Goal: Task Accomplishment & Management: Manage account settings

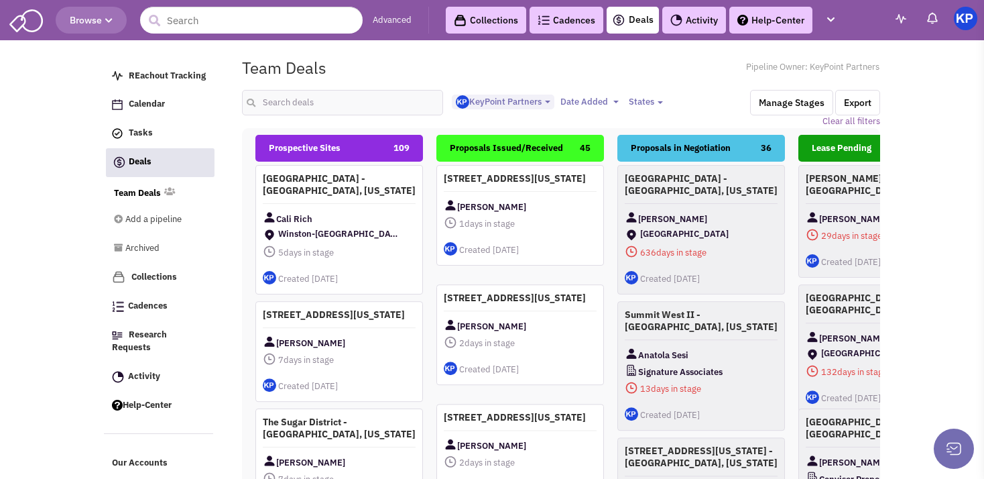
select select "1900"
select select
click at [704, 10] on link "Activity 19" at bounding box center [704, 20] width 84 height 27
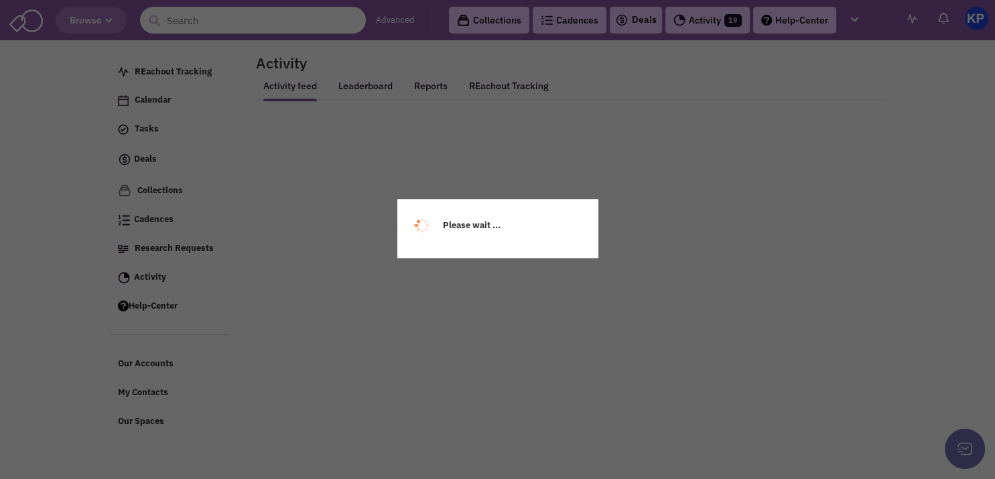
select select
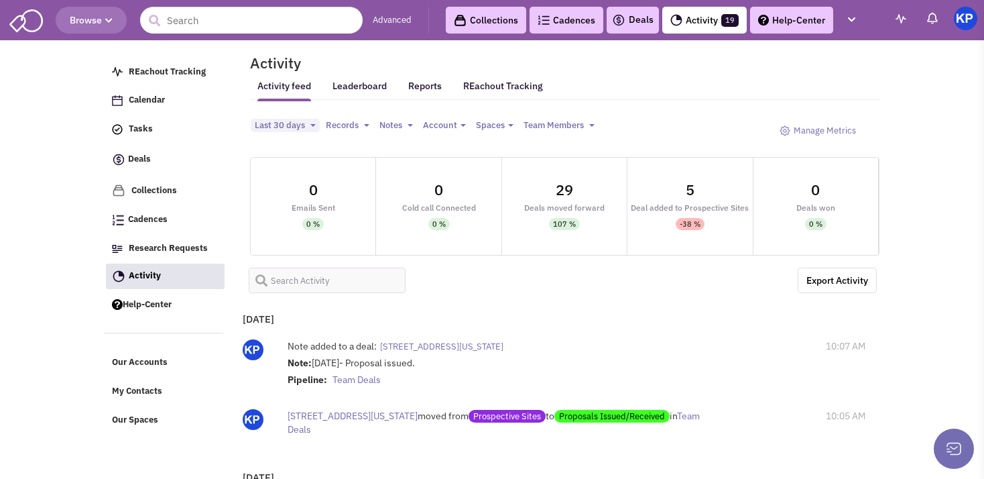
click at [623, 22] on img at bounding box center [618, 20] width 13 height 16
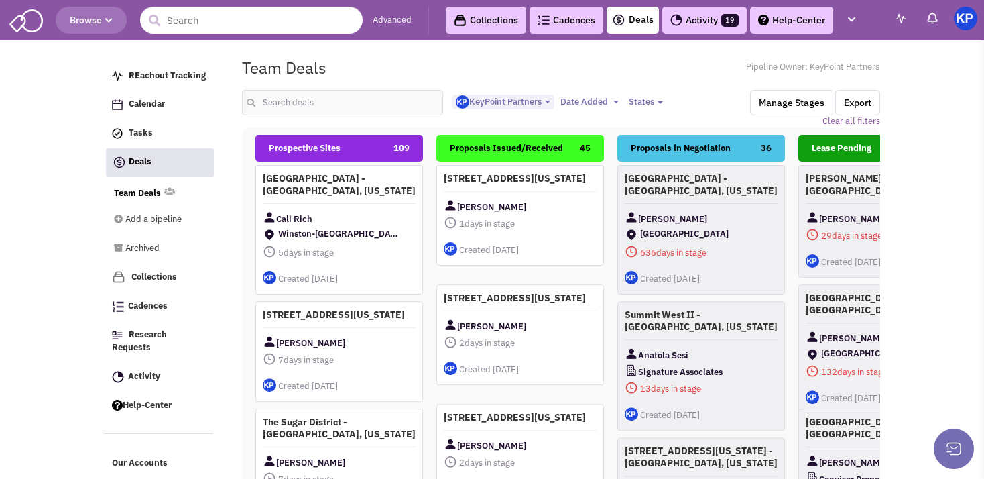
select select "1900"
select select
click at [343, 112] on input "text" at bounding box center [342, 102] width 201 height 25
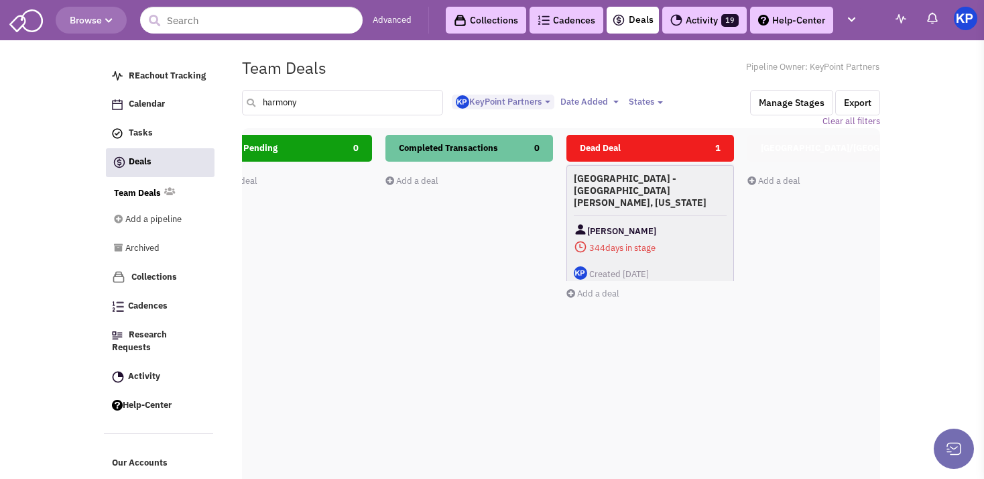
scroll to position [0, 595]
click at [653, 182] on h4 "[GEOGRAPHIC_DATA] - [GEOGRAPHIC_DATA][PERSON_NAME], [US_STATE]" at bounding box center [649, 189] width 153 height 36
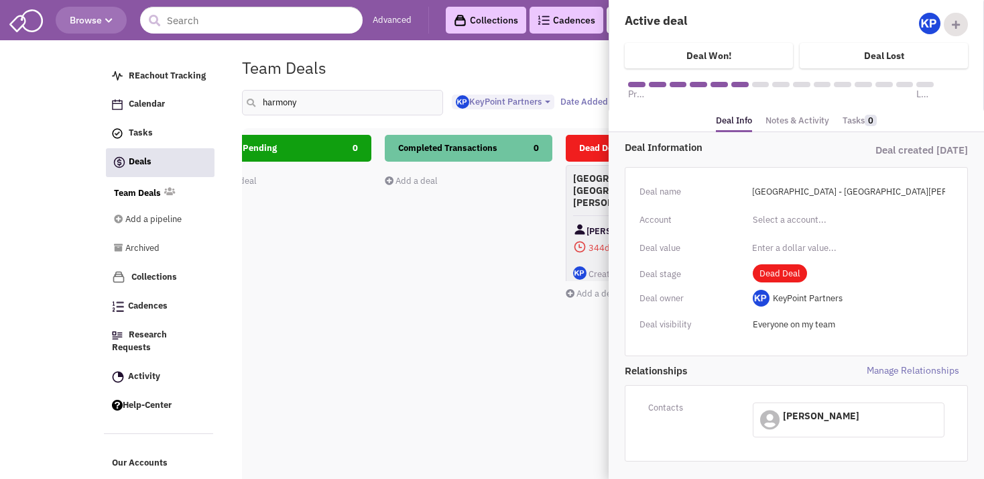
click at [779, 121] on link "Notes & Activity" at bounding box center [797, 120] width 64 height 19
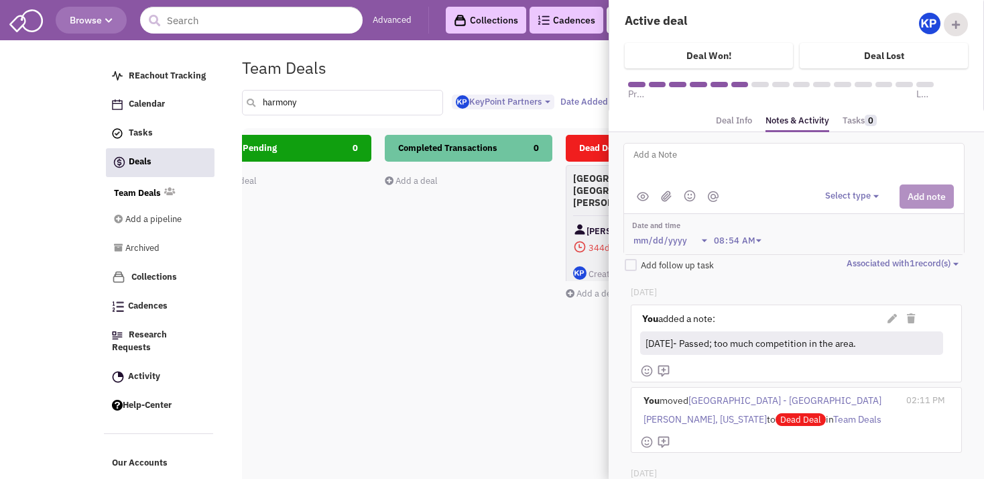
click at [314, 99] on input "harmony" at bounding box center [342, 102] width 201 height 25
type input "h"
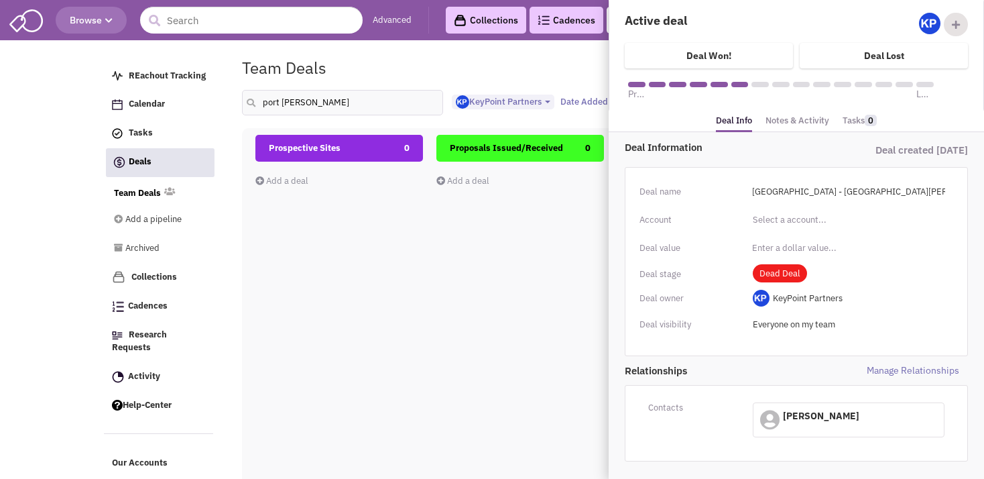
click at [326, 251] on div "Prospective Sites 0 Add a deal Total: $ 0" at bounding box center [339, 373] width 168 height 476
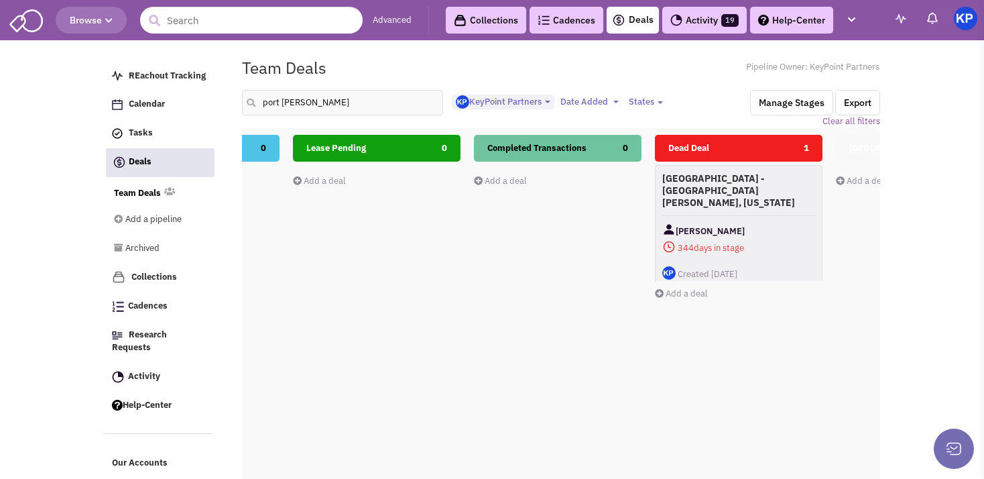
scroll to position [0, 536]
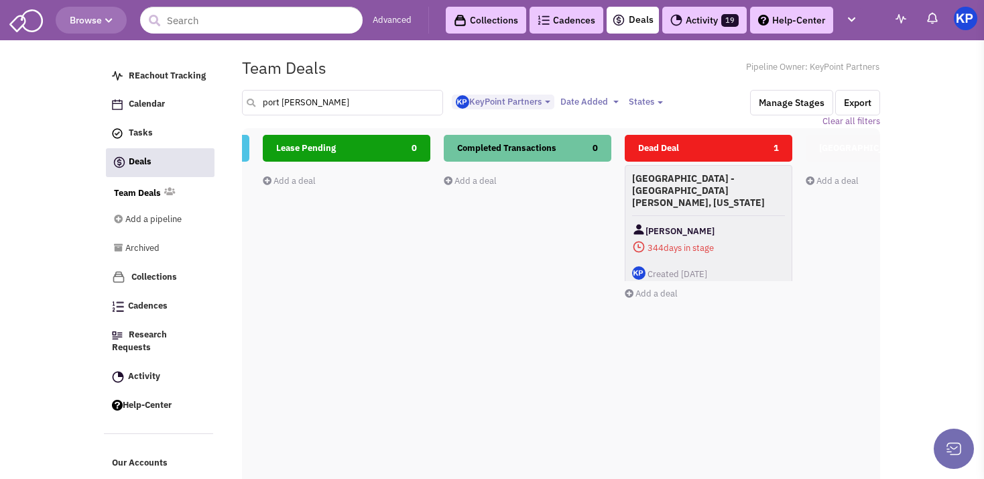
click at [326, 101] on input "port [PERSON_NAME]" at bounding box center [342, 102] width 201 height 25
type input "p"
type input "holmdel"
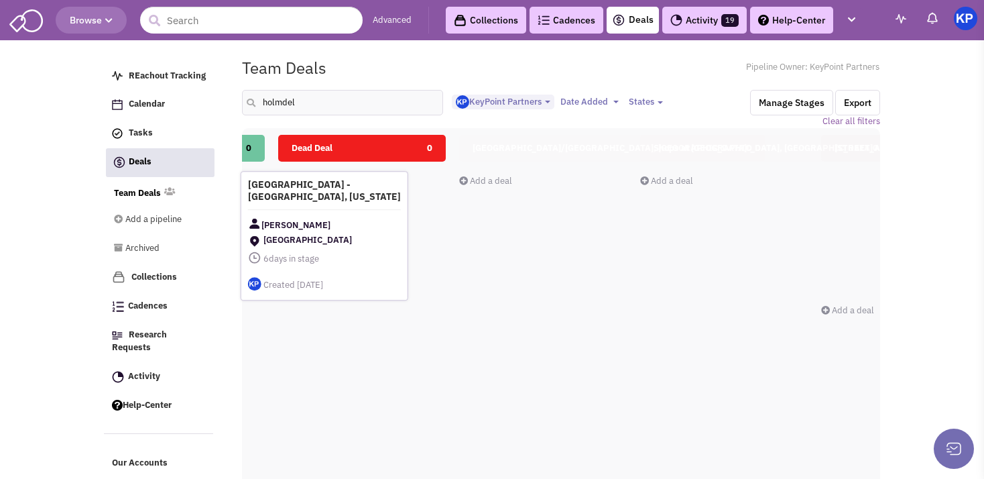
scroll to position [0, 767]
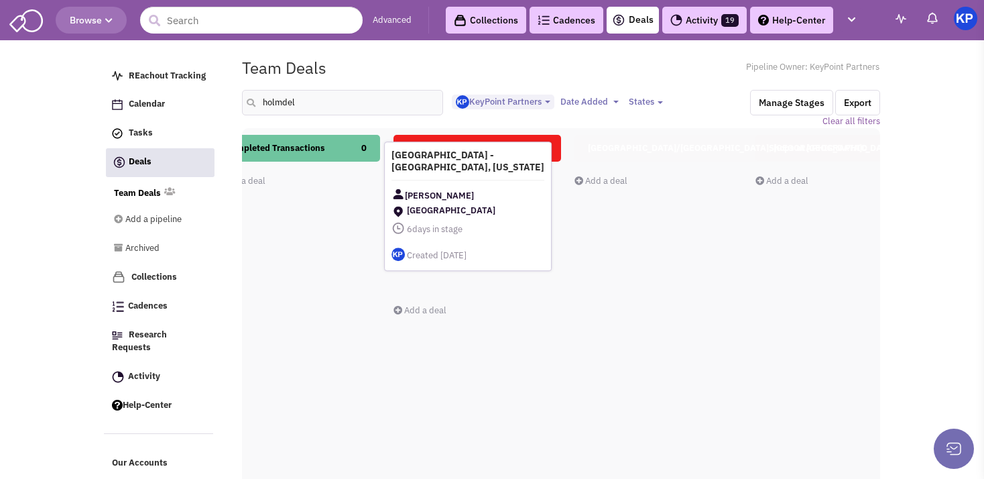
drag, startPoint x: 420, startPoint y: 202, endPoint x: 477, endPoint y: 181, distance: 60.9
click at [477, 181] on div "[GEOGRAPHIC_DATA] - [GEOGRAPHIC_DATA], [US_STATE] [PERSON_NAME] [GEOGRAPHIC_DAT…" at bounding box center [468, 205] width 168 height 129
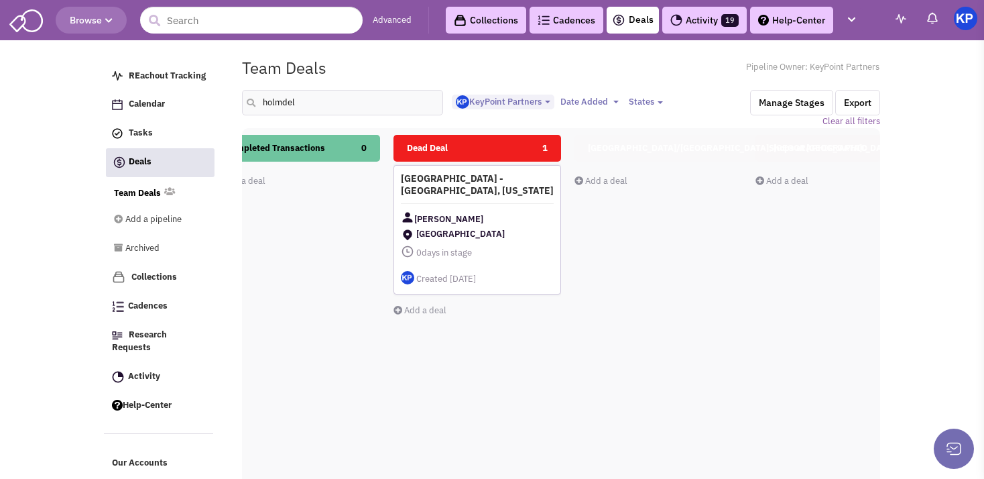
click at [491, 206] on div "[GEOGRAPHIC_DATA] - [GEOGRAPHIC_DATA], [US_STATE] [PERSON_NAME] [GEOGRAPHIC_DAT…" at bounding box center [477, 229] width 168 height 129
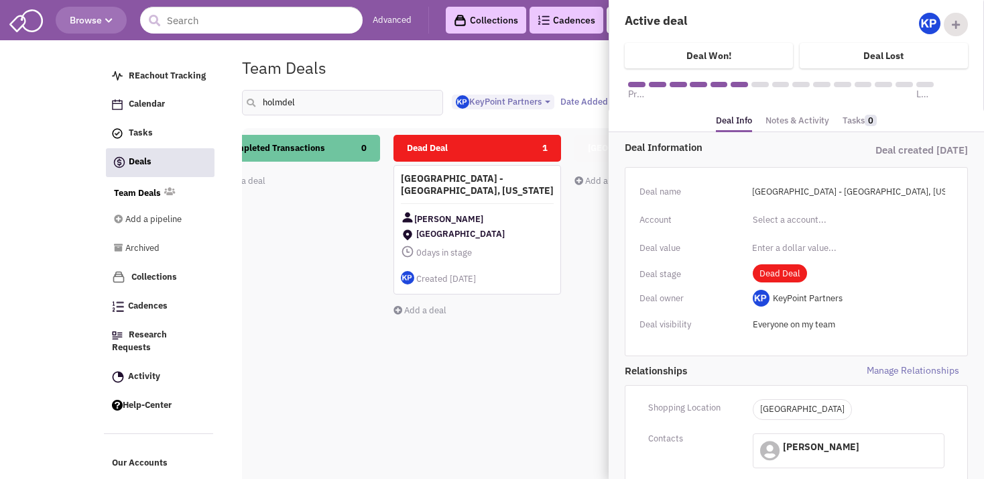
click at [784, 111] on link "Notes & Activity" at bounding box center [797, 120] width 64 height 19
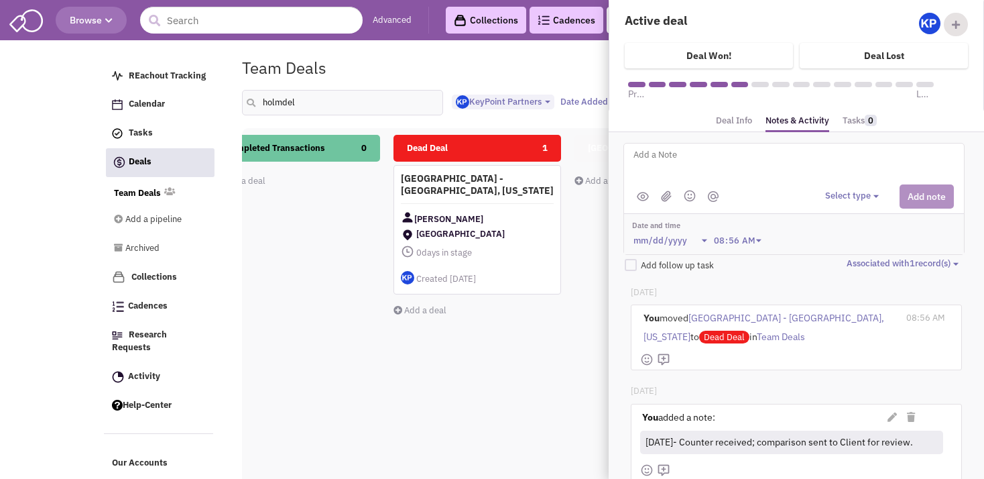
click at [731, 153] on textarea at bounding box center [798, 165] width 332 height 37
paste textarea "Tenant can only move rent to $13/sf (modified net); CAM starting at $2/sf. The …"
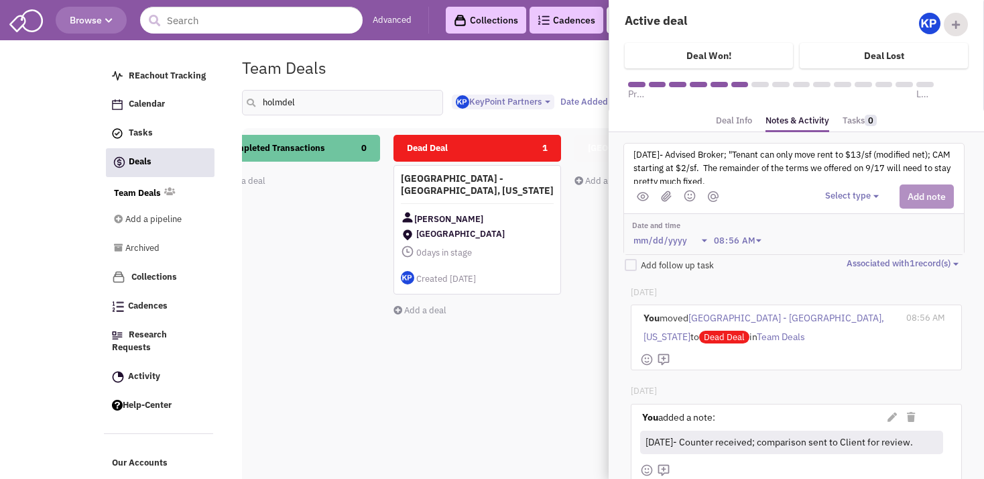
scroll to position [3, 0]
type textarea "[DATE]- Advised Broker; "Tenant can only move rent to $13/sf (modified net); CA…"
click at [827, 195] on button "Select type" at bounding box center [854, 196] width 58 height 13
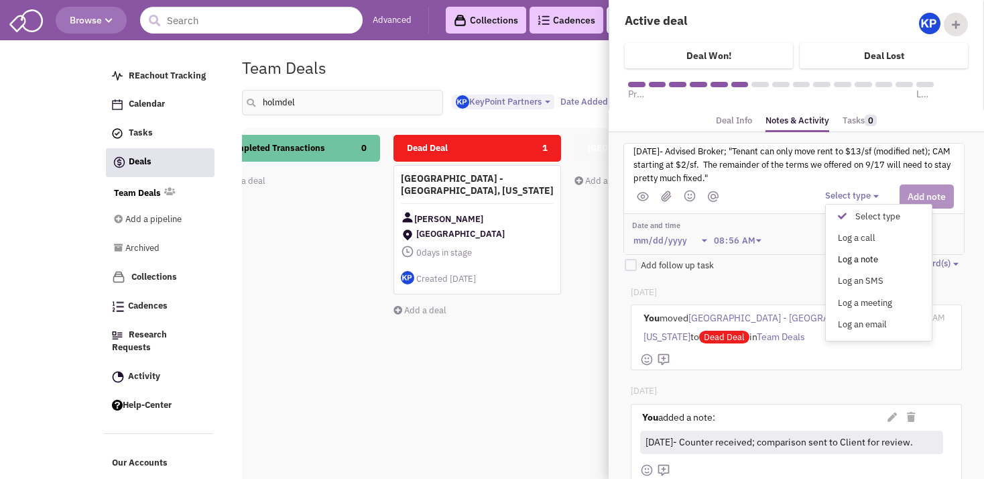
click at [841, 253] on div "Log a note" at bounding box center [845, 259] width 33 height 13
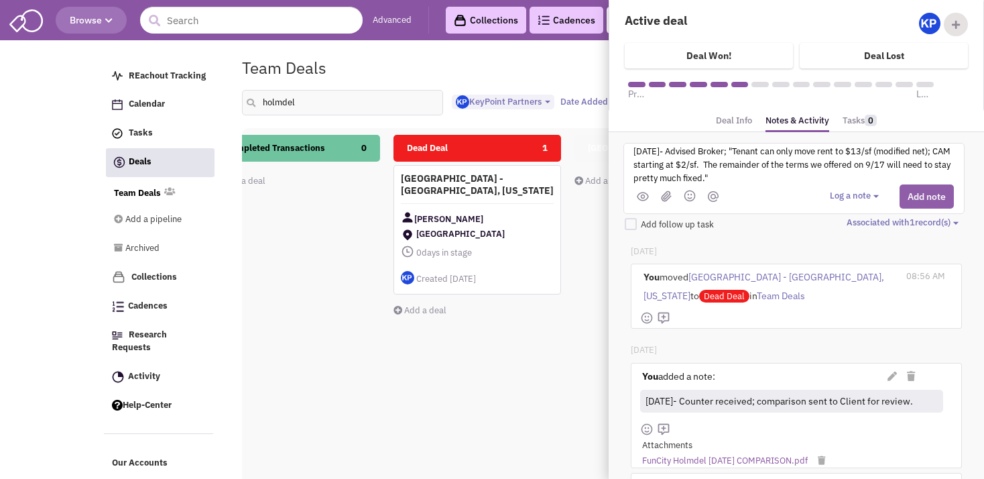
click at [907, 193] on button "Add note" at bounding box center [926, 196] width 54 height 24
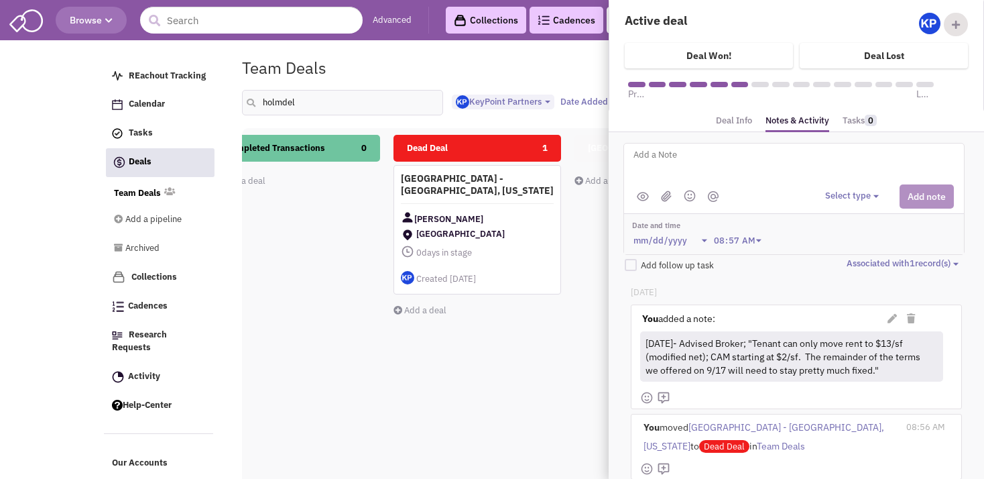
click at [678, 165] on textarea at bounding box center [798, 165] width 332 height 37
type textarea "[DATE]- [PERSON_NAME] advised deal terms are too far off."
click at [847, 190] on button "Select type" at bounding box center [854, 196] width 58 height 13
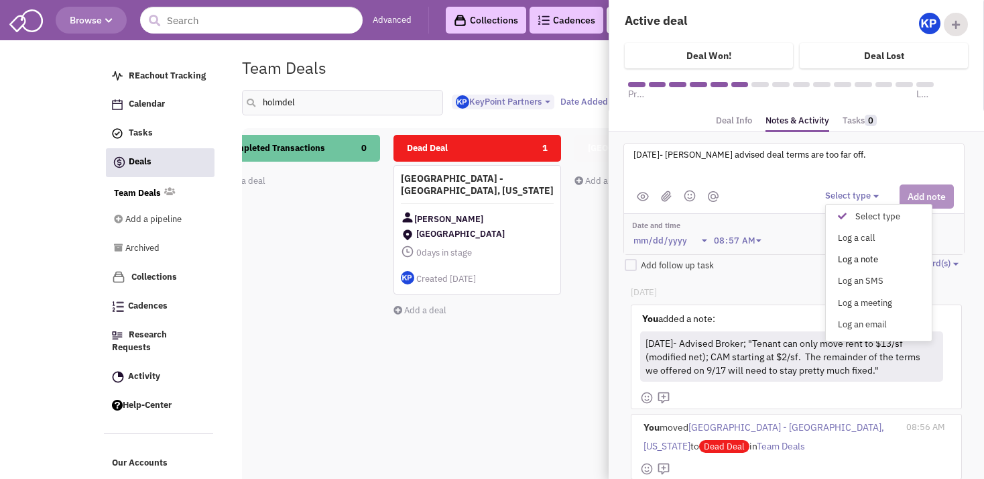
click at [849, 258] on div "Log a note" at bounding box center [845, 259] width 33 height 13
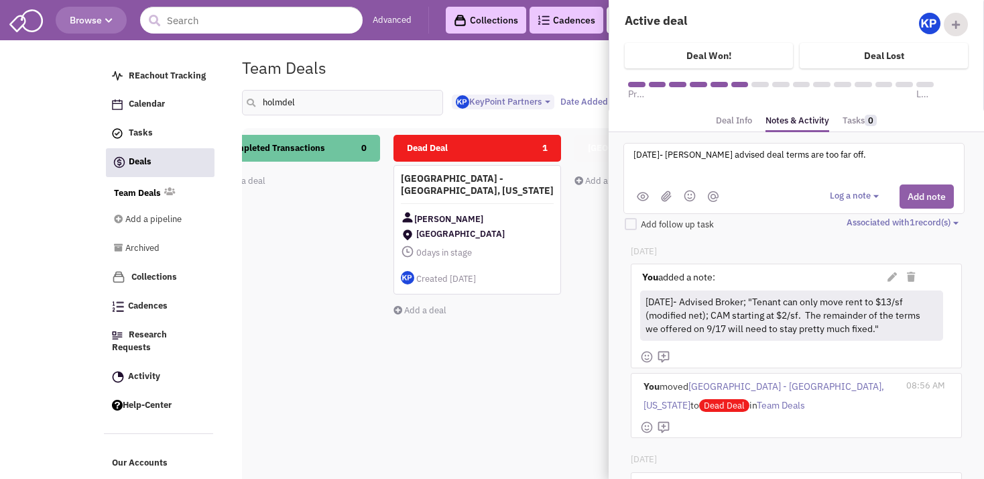
click at [902, 204] on button "Add note" at bounding box center [926, 196] width 54 height 24
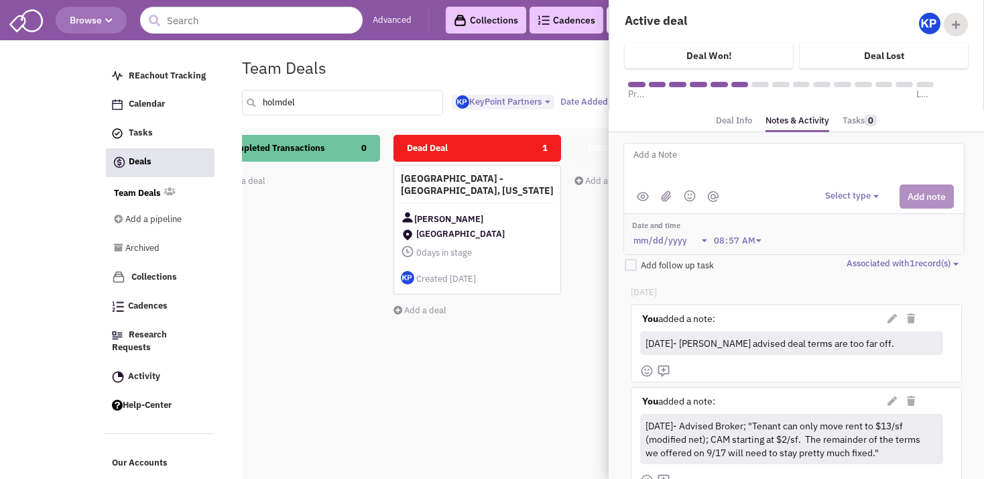
drag, startPoint x: 320, startPoint y: 106, endPoint x: 253, endPoint y: 99, distance: 67.4
click at [253, 99] on input "holmdel" at bounding box center [342, 102] width 201 height 25
type input "bellev"
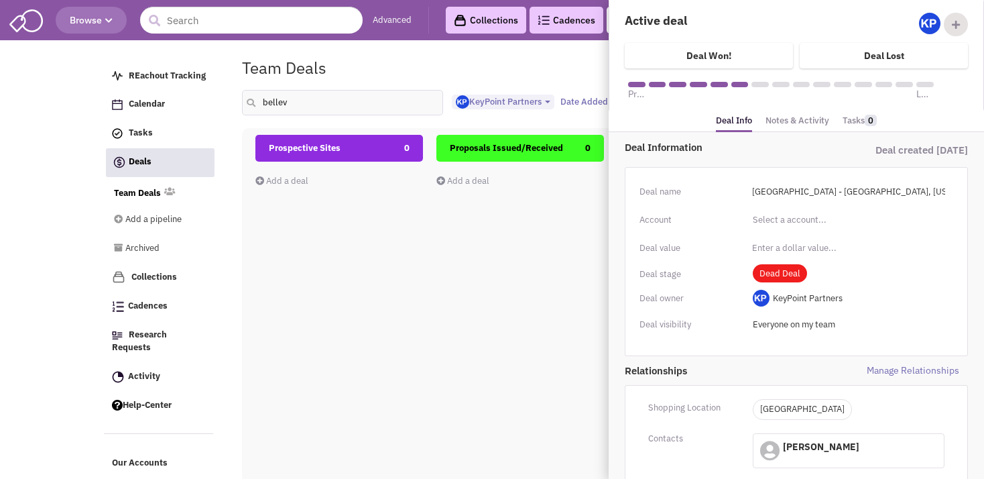
click at [473, 248] on div "Proposals Issued/Received 0 Add a deal Total: $ 0" at bounding box center [520, 373] width 168 height 476
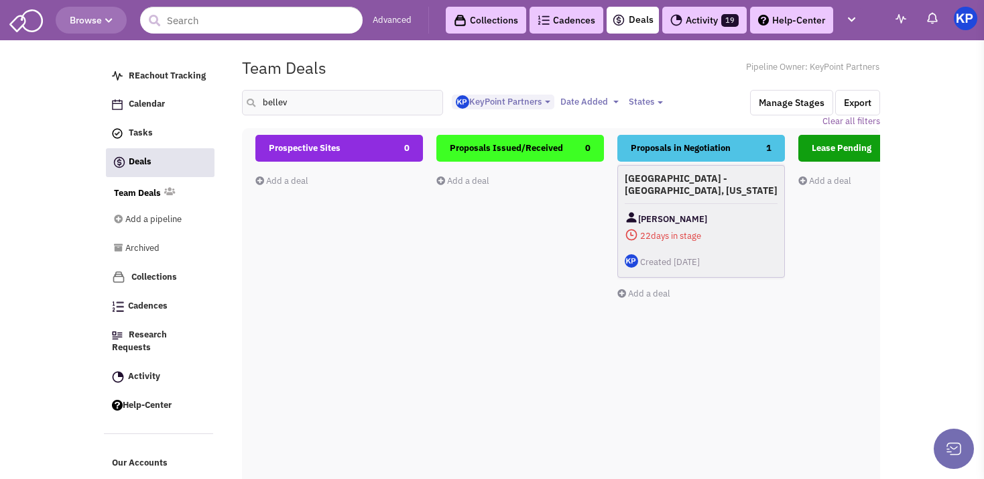
click at [698, 194] on h4 "[GEOGRAPHIC_DATA] - [GEOGRAPHIC_DATA], [US_STATE]" at bounding box center [701, 184] width 153 height 24
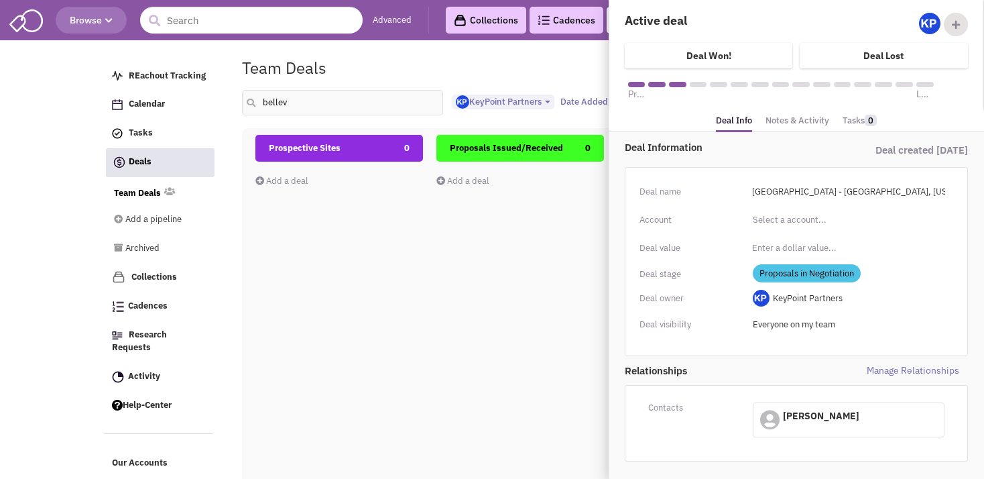
click at [802, 119] on link "Notes & Activity" at bounding box center [797, 120] width 64 height 19
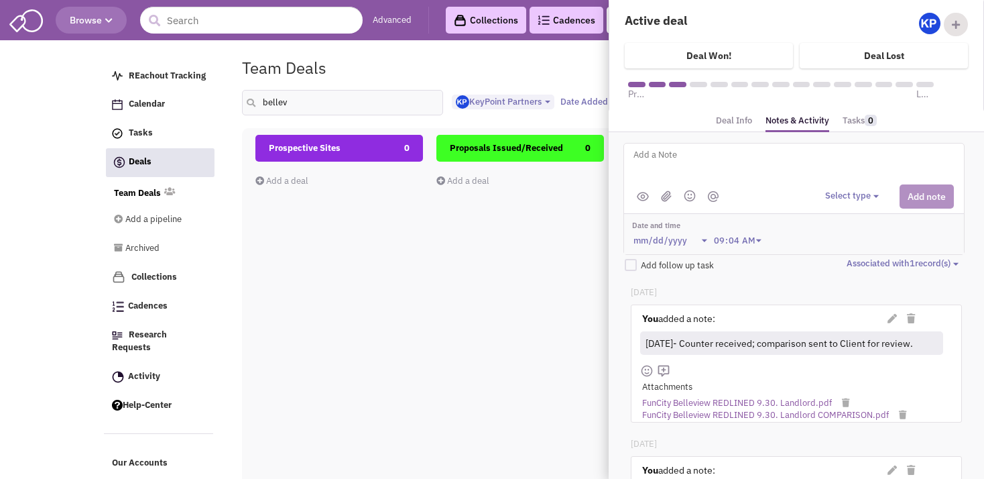
click at [655, 161] on textarea at bounding box center [798, 165] width 332 height 37
paste textarea "No security deposit For HVAC - $10 TI ($5 TI is not even remotely close to what…"
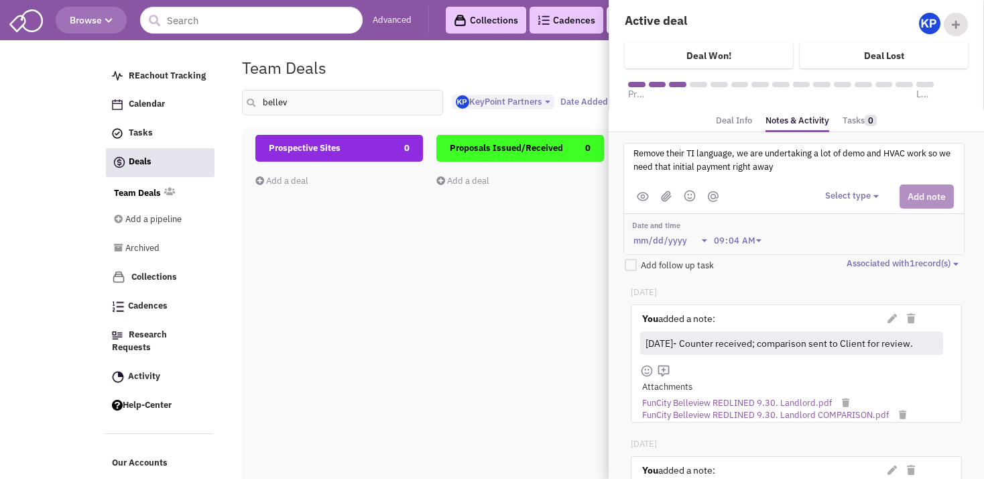
scroll to position [54, 0]
type textarea "[DATE]- Advised LL; "No security deposit For HVAC - $10 TI ($5 TI is not even r…"
click at [826, 192] on button "Select type" at bounding box center [854, 196] width 58 height 13
click at [841, 256] on div "Log a note" at bounding box center [845, 259] width 33 height 13
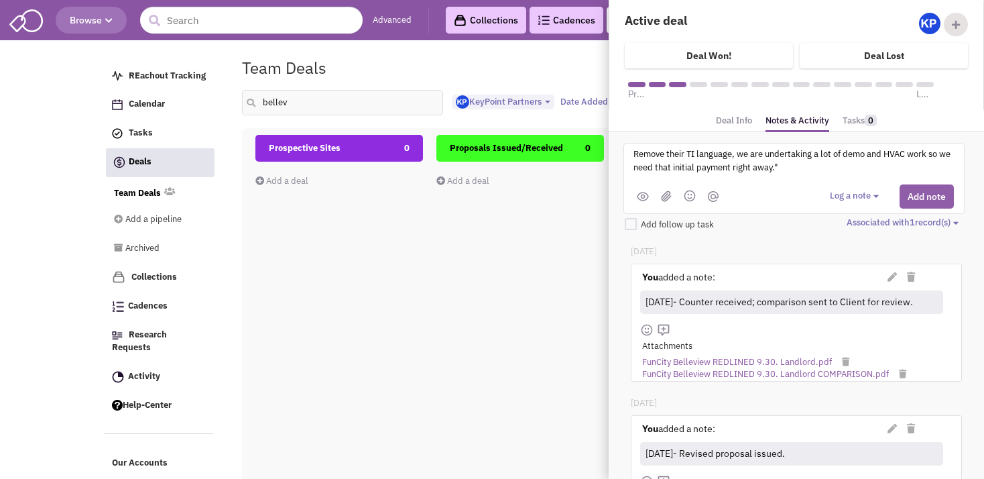
click at [913, 194] on button "Add note" at bounding box center [926, 196] width 54 height 24
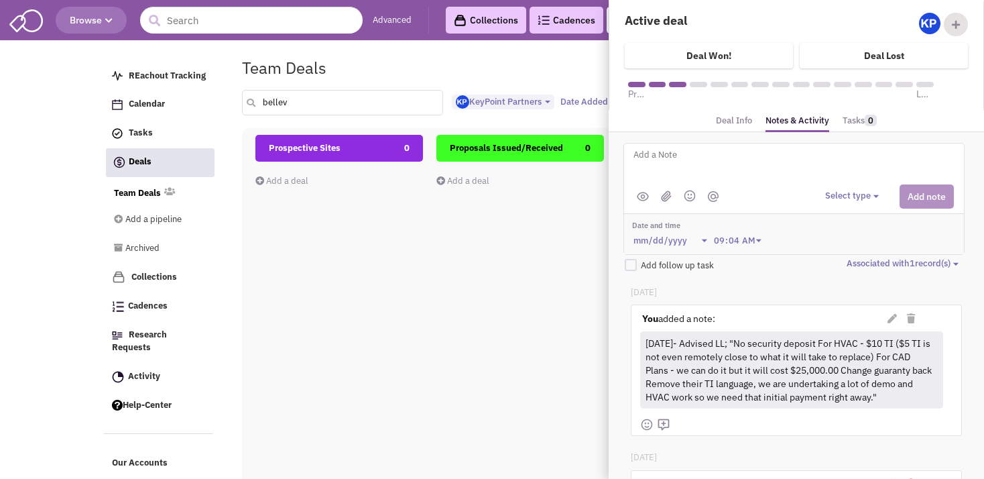
drag, startPoint x: 283, startPoint y: 100, endPoint x: 263, endPoint y: 101, distance: 19.5
click at [263, 101] on input "bellev" at bounding box center [342, 102] width 201 height 25
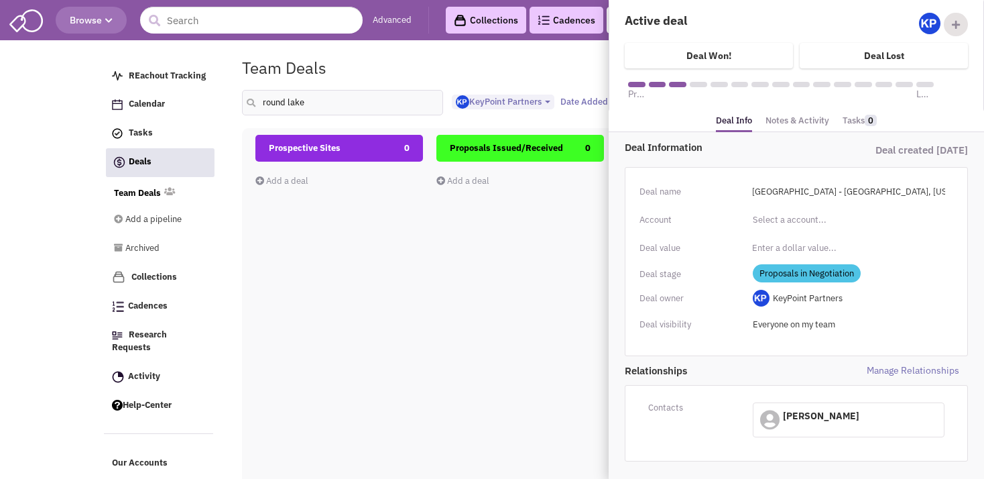
click at [330, 358] on div "Prospective Sites 0 Add a deal Total: $ 0" at bounding box center [339, 373] width 168 height 476
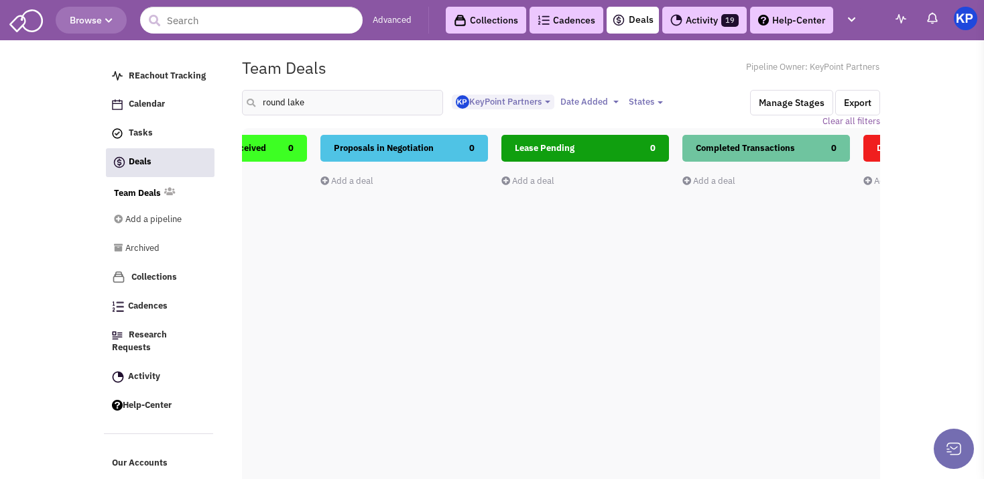
scroll to position [0, 0]
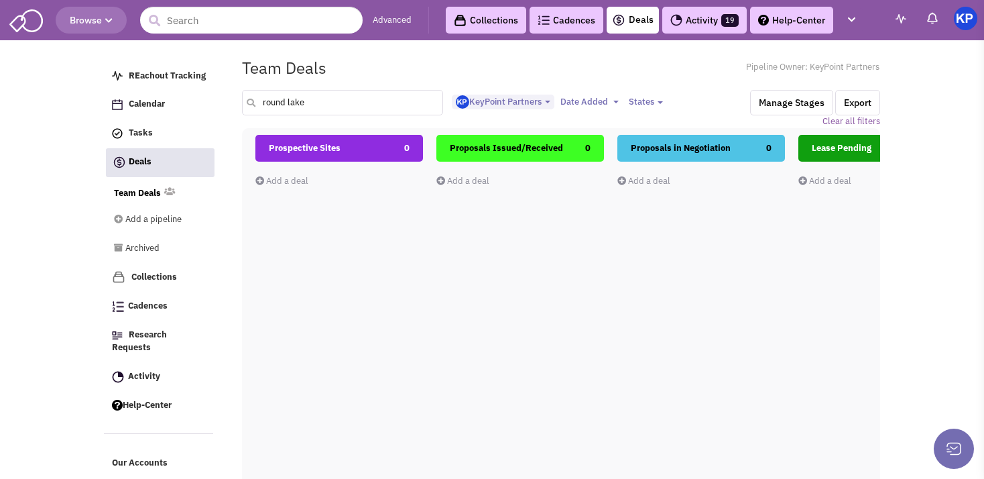
click at [318, 99] on input "round lake" at bounding box center [342, 102] width 201 height 25
type input "r"
type input "reynolda"
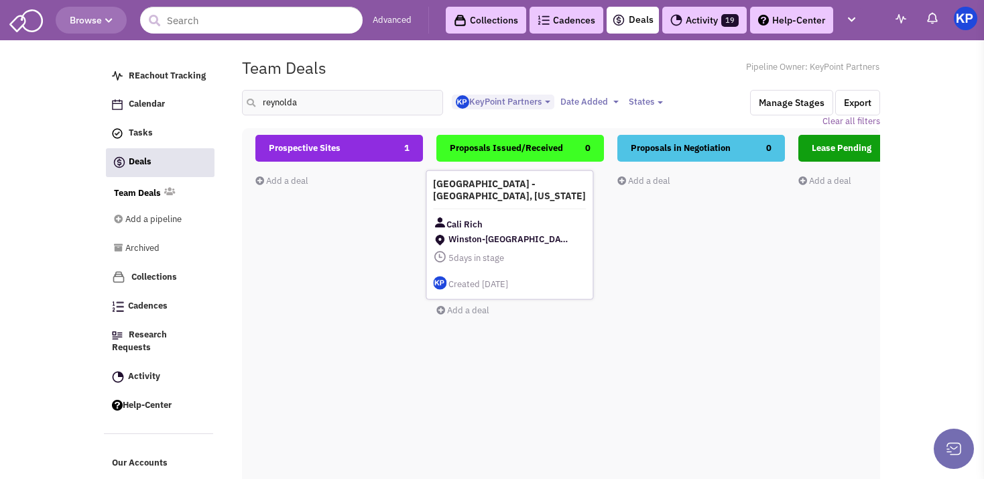
drag, startPoint x: 330, startPoint y: 199, endPoint x: 499, endPoint y: 205, distance: 169.0
click at [499, 205] on div "[GEOGRAPHIC_DATA] - [GEOGRAPHIC_DATA], [US_STATE] Cali [PERSON_NAME][GEOGRAPHIC…" at bounding box center [510, 234] width 168 height 129
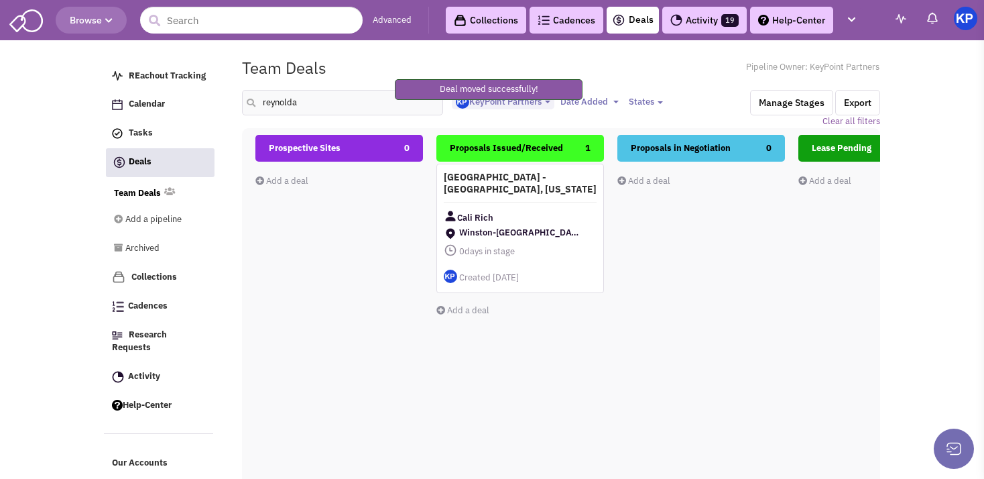
click at [534, 195] on h4 "[GEOGRAPHIC_DATA] - [GEOGRAPHIC_DATA], [US_STATE]" at bounding box center [520, 183] width 153 height 24
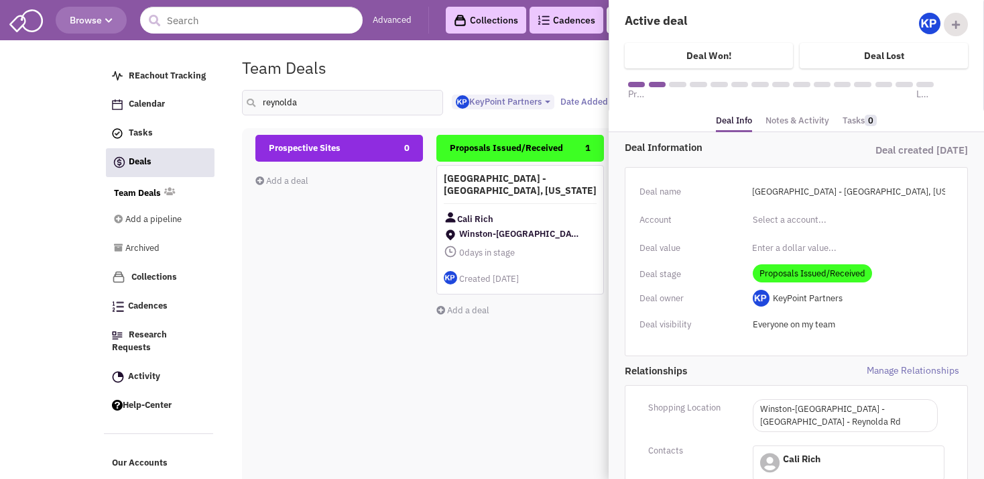
click at [773, 126] on link "Notes & Activity" at bounding box center [797, 120] width 64 height 19
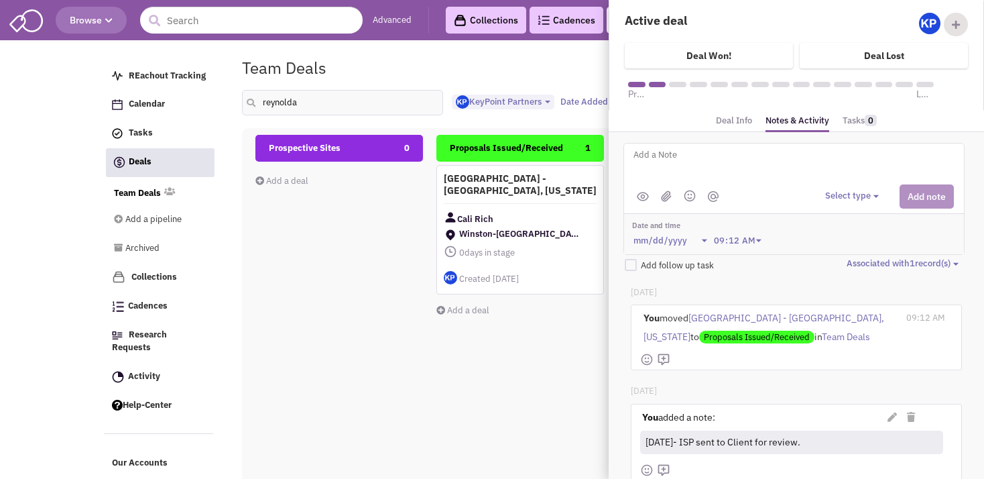
click at [698, 151] on textarea at bounding box center [798, 165] width 332 height 37
click at [651, 157] on textarea "[DATE]- Proposal issued." at bounding box center [798, 165] width 332 height 37
type textarea "[DATE]- Proposal issued."
click at [666, 195] on img at bounding box center [666, 195] width 11 height 11
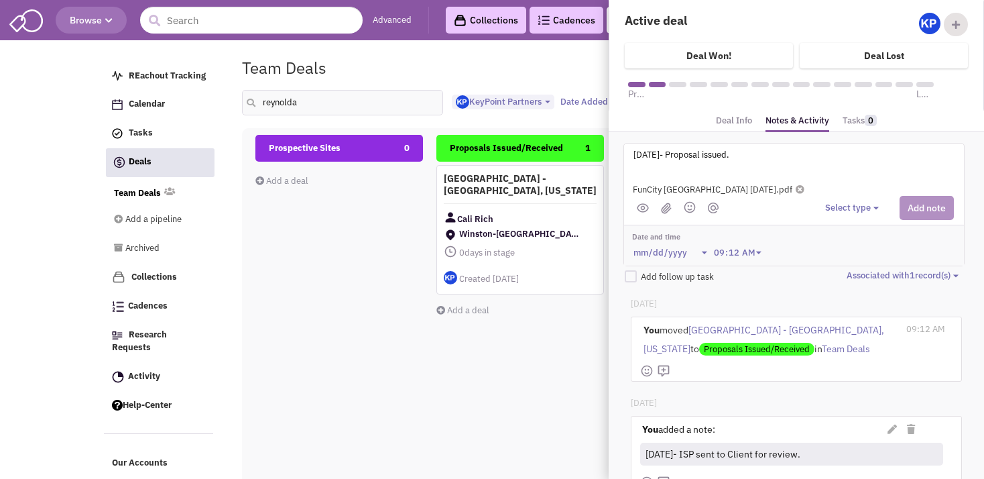
click at [830, 208] on button "Select type" at bounding box center [854, 208] width 58 height 13
click at [841, 269] on div "Log a note" at bounding box center [845, 271] width 33 height 13
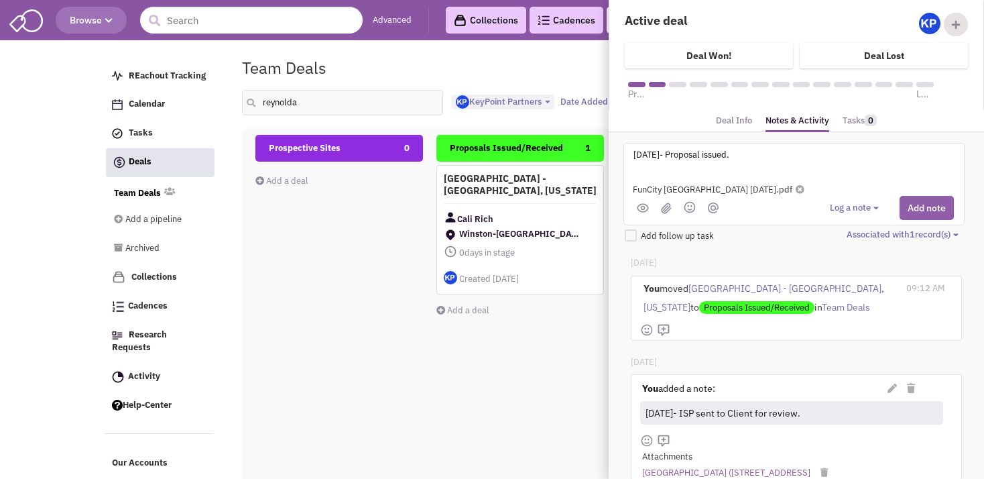
click at [909, 207] on button "Add note" at bounding box center [926, 208] width 54 height 24
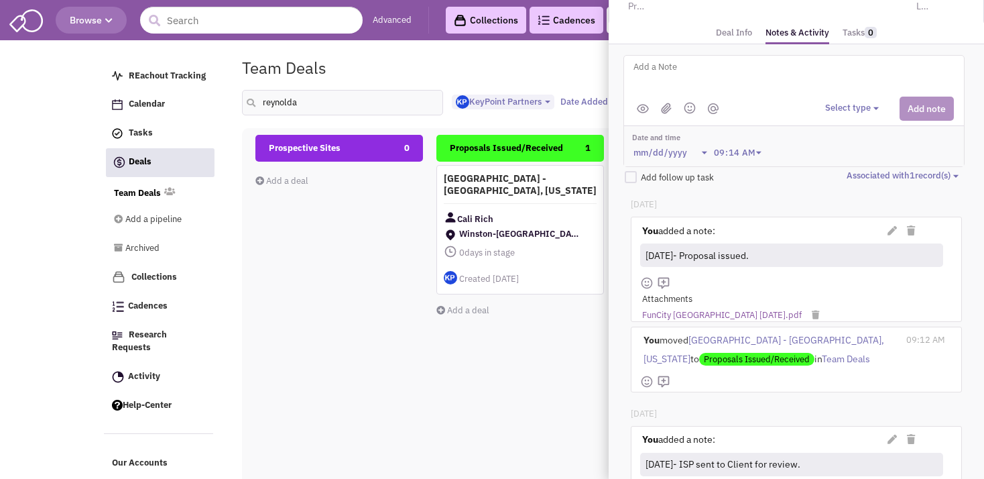
scroll to position [90, 0]
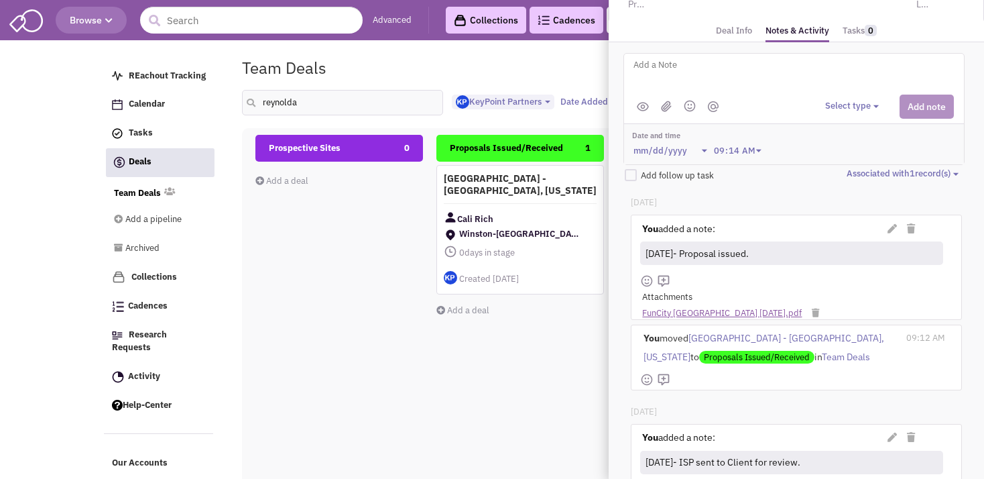
click at [668, 309] on link "FunCity [GEOGRAPHIC_DATA] [DATE].pdf" at bounding box center [722, 313] width 160 height 13
drag, startPoint x: 310, startPoint y: 103, endPoint x: 240, endPoint y: 101, distance: 69.8
click at [242, 101] on input "reynolda" at bounding box center [342, 102] width 201 height 25
type input "eagle creek"
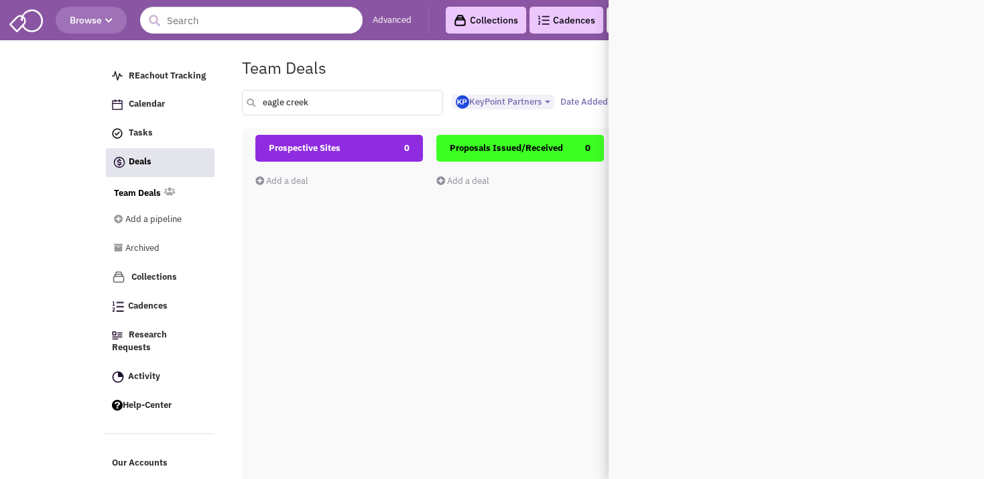
scroll to position [0, 0]
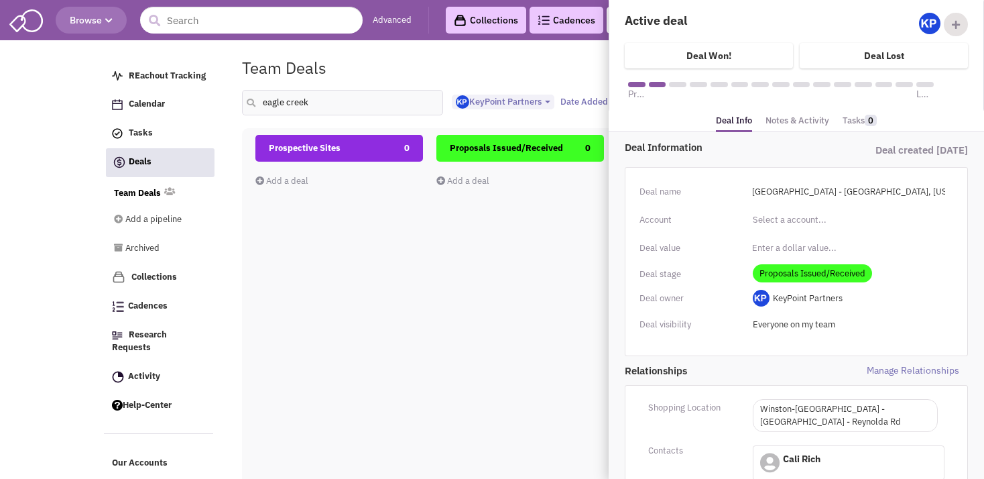
click at [339, 291] on div "Prospective Sites 0 Add a deal Total: $ 0" at bounding box center [339, 373] width 168 height 476
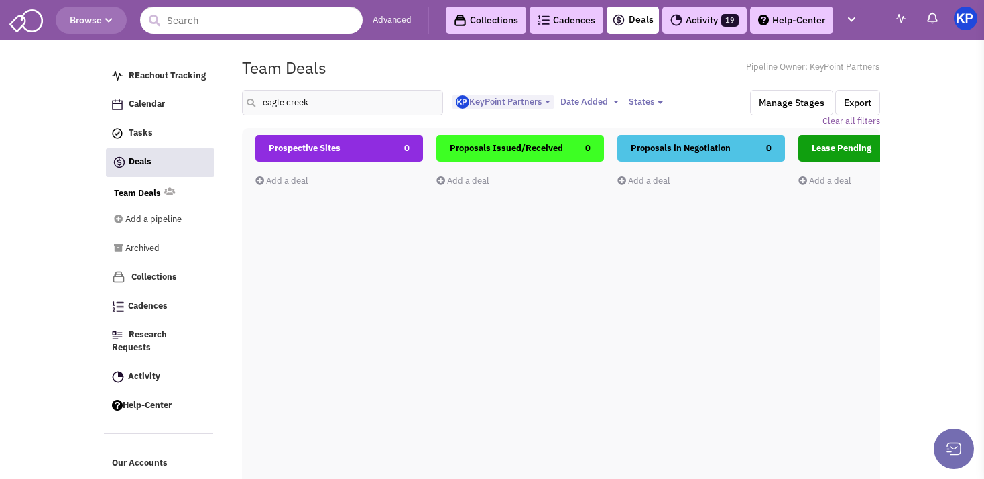
click at [283, 180] on link "Add a deal" at bounding box center [281, 180] width 53 height 11
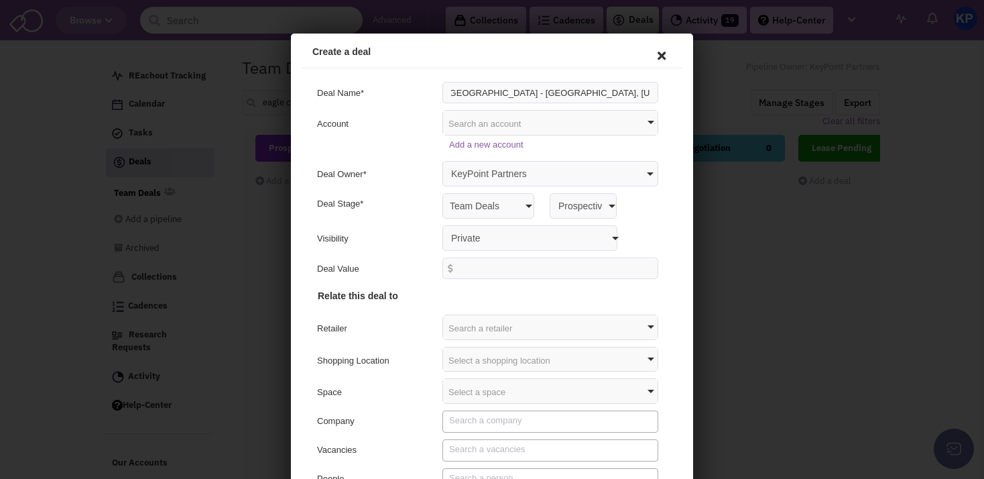
scroll to position [0, 6]
click at [615, 89] on input "[GEOGRAPHIC_DATA] - [GEOGRAPHIC_DATA], [US_STATE]" at bounding box center [548, 90] width 216 height 21
type input "[GEOGRAPHIC_DATA] - [GEOGRAPHIC_DATA], [US_STATE]"
click at [440, 223] on select "Private Anyone with access to this pipeline" at bounding box center [527, 235] width 175 height 25
select select "false"
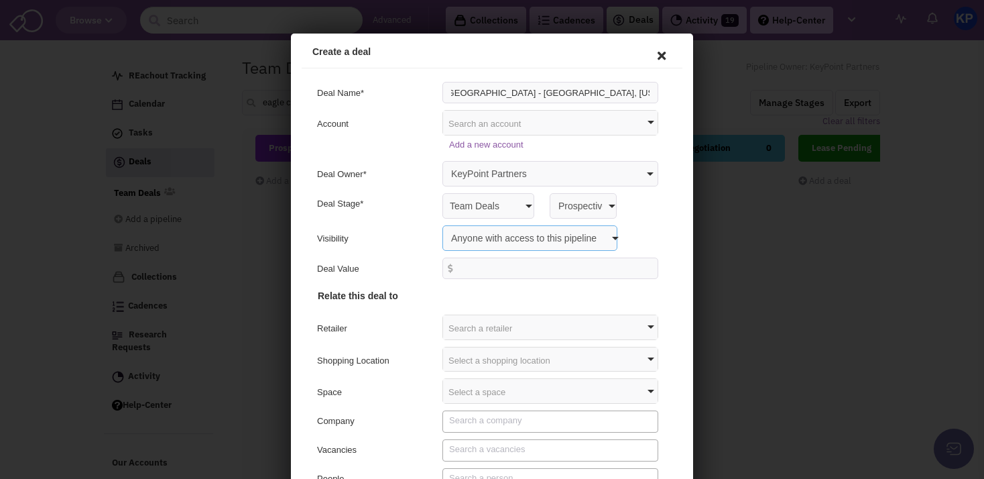
click option "Anyone with access to this pipeline" at bounding box center [291, 34] width 0 height 0
click at [615, 96] on input "[GEOGRAPHIC_DATA] - [GEOGRAPHIC_DATA], [US_STATE]" at bounding box center [548, 90] width 216 height 21
type input "[GEOGRAPHIC_DATA] - [GEOGRAPHIC_DATA], [GEOGRAPHIC_DATA]"
click at [544, 327] on div "Search a retailer" at bounding box center [548, 325] width 214 height 24
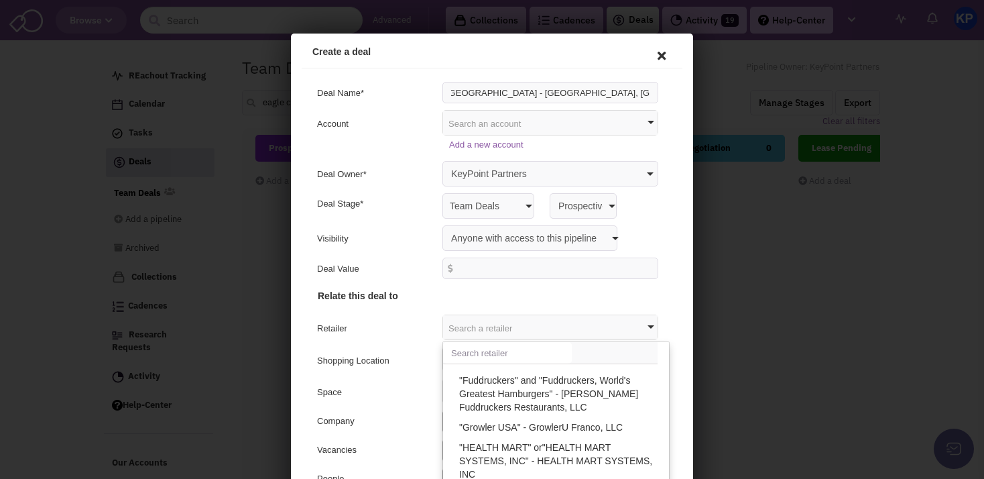
click at [538, 351] on input "text" at bounding box center [505, 350] width 129 height 21
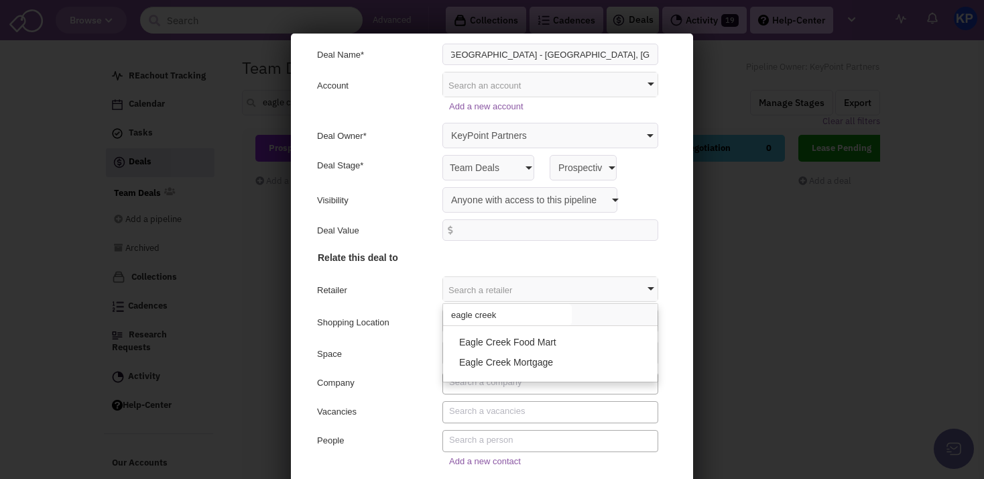
scroll to position [40, 0]
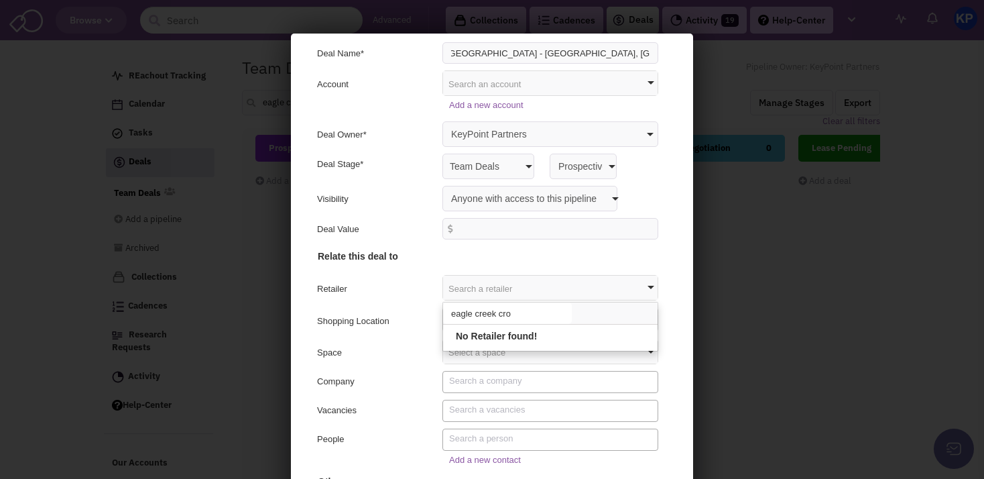
type input "eagle creek cro"
click at [406, 332] on h4 "Other" at bounding box center [489, 384] width 347 height 201
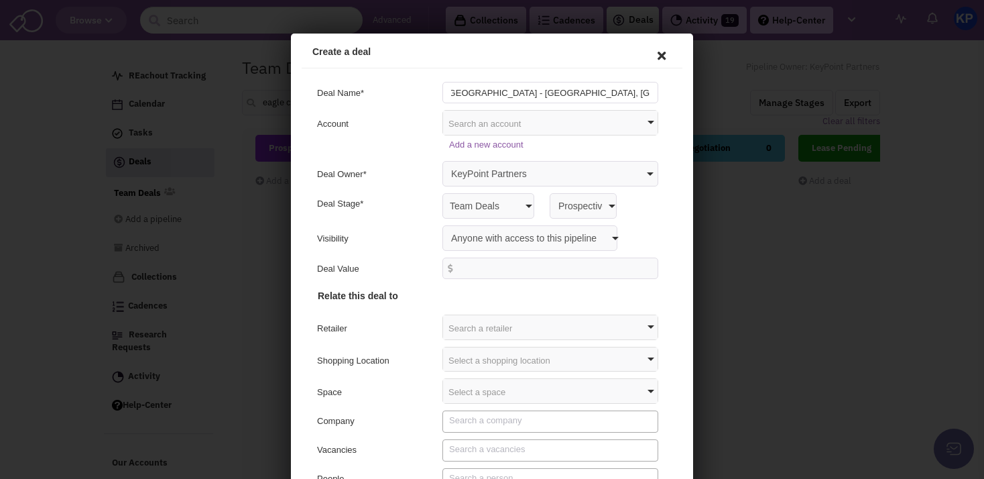
click at [615, 92] on input "[GEOGRAPHIC_DATA] - [GEOGRAPHIC_DATA], [GEOGRAPHIC_DATA]" at bounding box center [548, 90] width 216 height 21
type input "[GEOGRAPHIC_DATA] - [GEOGRAPHIC_DATA], [US_STATE]"
click at [633, 229] on div "Private Anyone with access to this pipeline" at bounding box center [548, 235] width 233 height 25
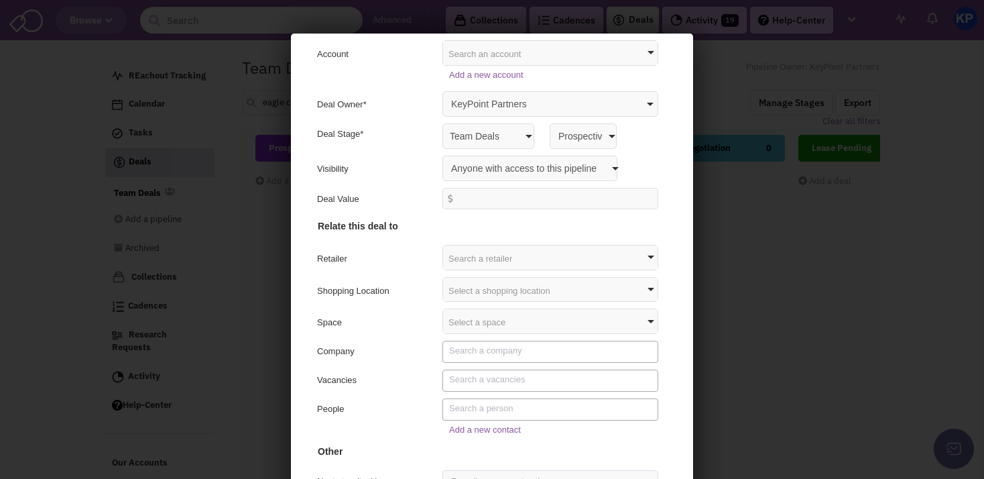
scroll to position [43, 0]
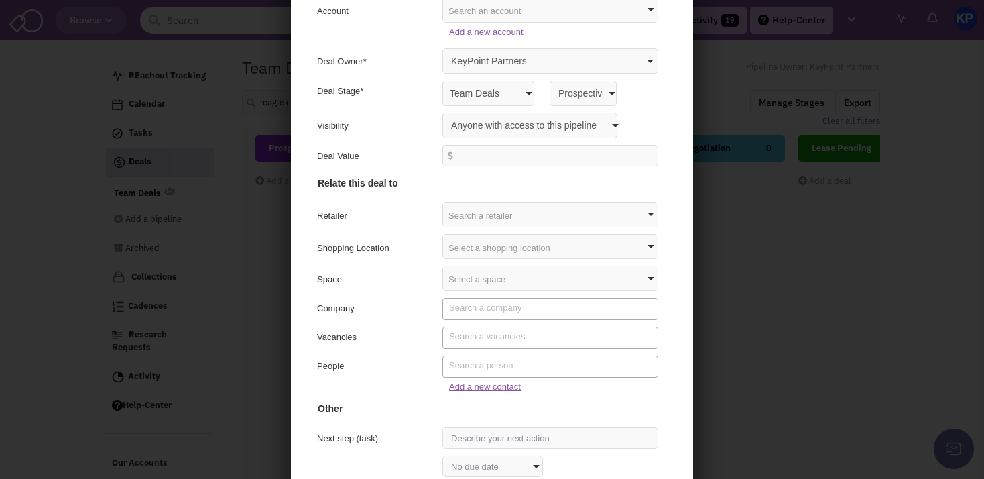
click at [487, 387] on link "Add a new contact" at bounding box center [483, 384] width 72 height 10
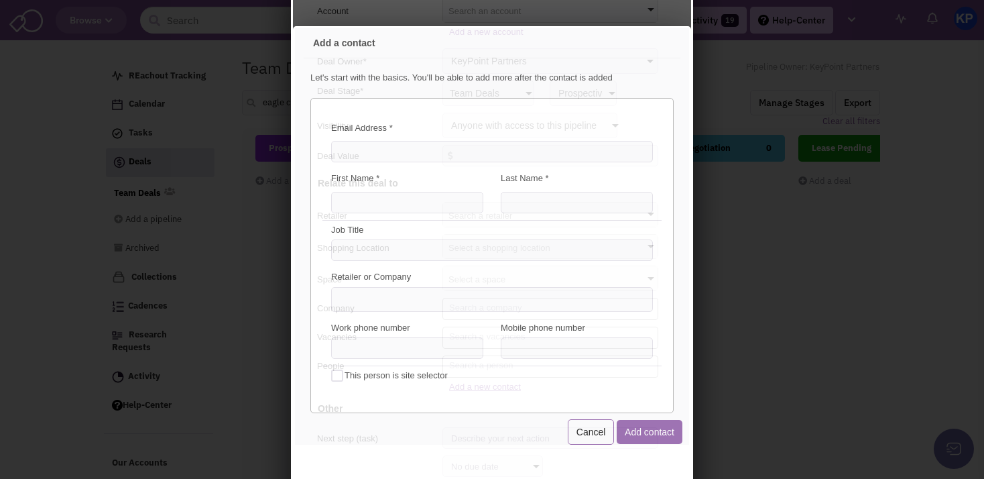
scroll to position [0, 0]
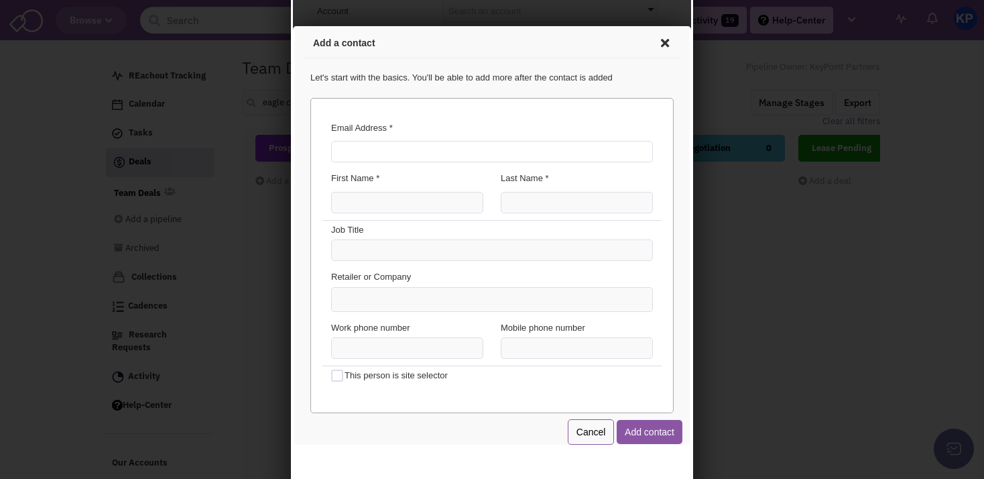
click at [452, 152] on input "Email Address *" at bounding box center [490, 149] width 322 height 21
type input "[EMAIL_ADDRESS][DOMAIN_NAME]"
click at [410, 201] on input "First Name *" at bounding box center [405, 200] width 152 height 21
type input "[PERSON_NAME]"
click at [511, 196] on input "Last Name *" at bounding box center [575, 200] width 152 height 21
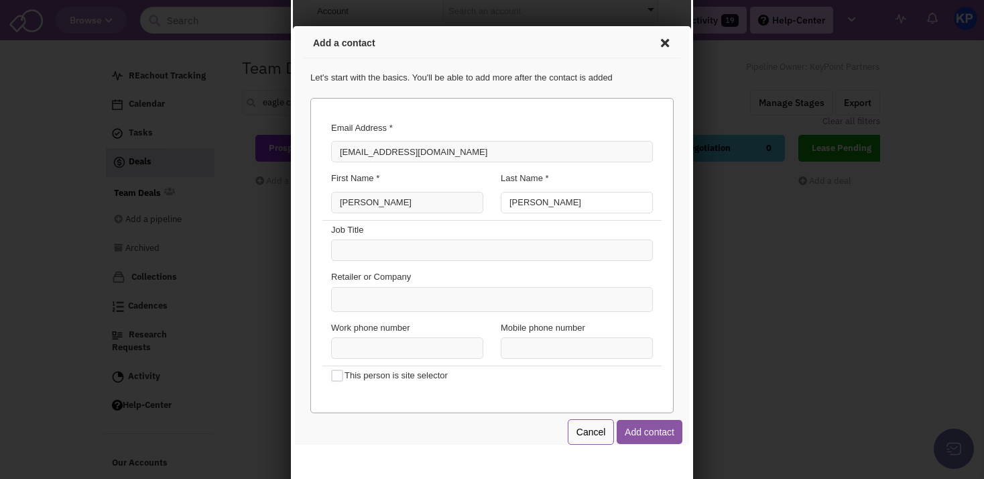
type input "[PERSON_NAME]"
click at [438, 297] on ul at bounding box center [490, 297] width 320 height 23
click at [293, 26] on select at bounding box center [293, 26] width 0 height 0
type input "Frontline RE Partners"
type input "(___) ___-____"
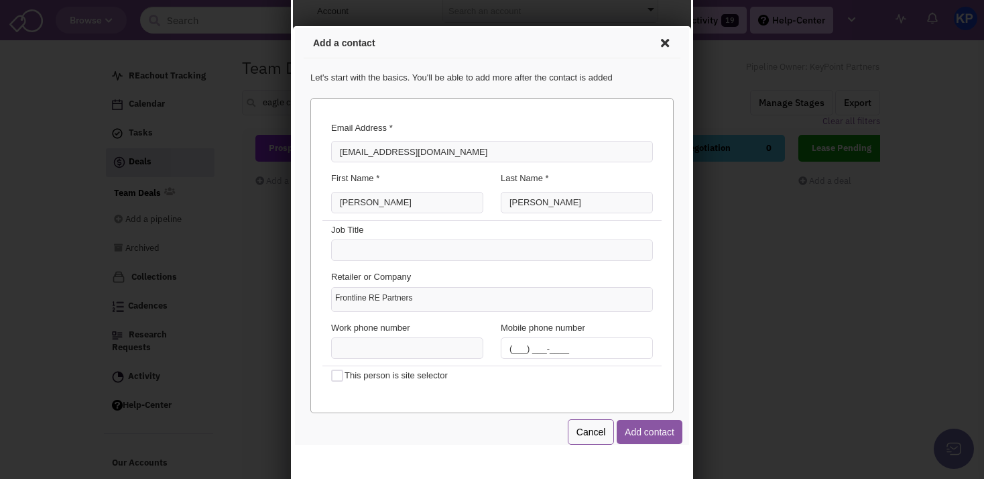
click at [536, 351] on input "(___) ___-____" at bounding box center [575, 345] width 152 height 21
paste input "224) 628-4005"
type input "[PHONE_NUMBER]"
click at [637, 429] on button "Add contact" at bounding box center [648, 430] width 66 height 24
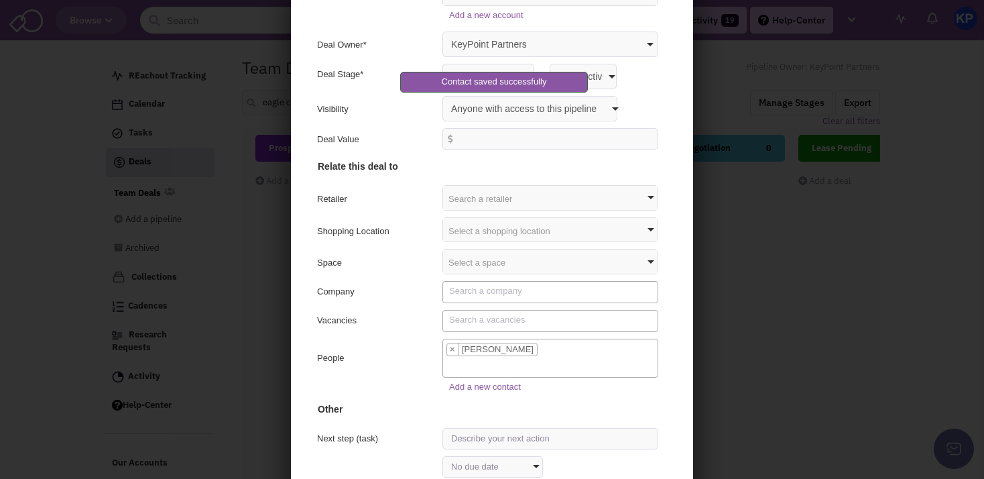
scroll to position [127, 0]
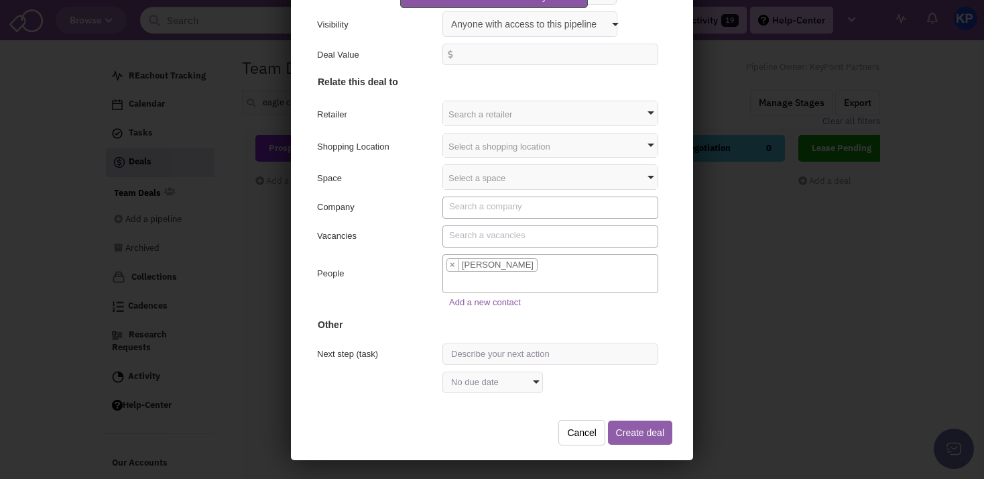
click at [636, 424] on button "Create deal" at bounding box center [638, 430] width 64 height 24
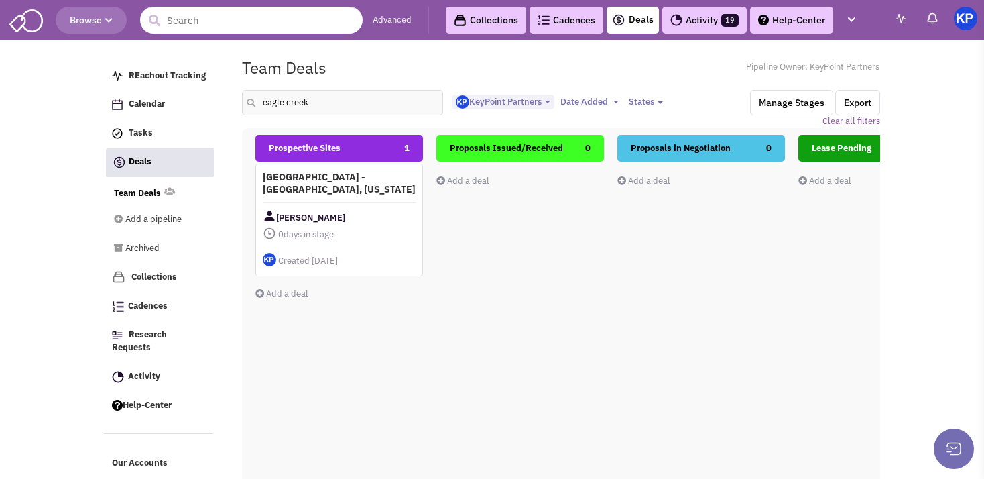
click at [358, 189] on h4 "[GEOGRAPHIC_DATA] - [GEOGRAPHIC_DATA], [US_STATE]" at bounding box center [339, 183] width 153 height 24
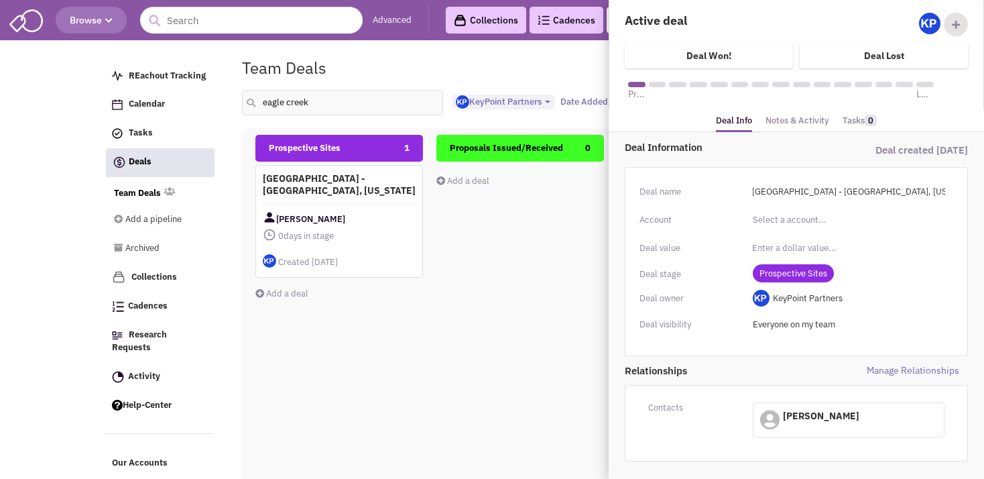
click at [779, 122] on link "Notes & Activity" at bounding box center [797, 120] width 64 height 19
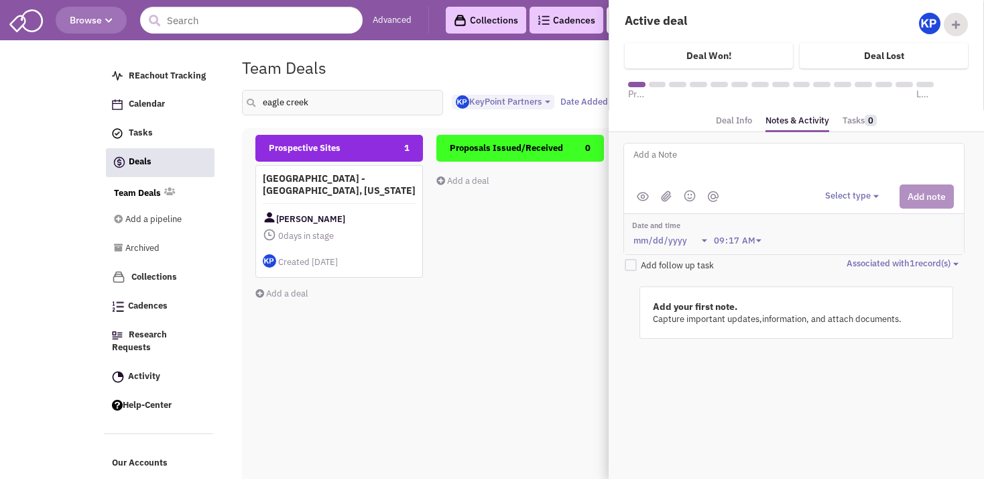
click at [720, 157] on textarea at bounding box center [798, 165] width 332 height 37
paste textarea "[PHONE_NUMBER]"
paste textarea "[STREET_ADDRESS][PERSON_NAME]"
click at [745, 153] on textarea "Address: [STREET_ADDRESS][PERSON_NAME]" at bounding box center [798, 165] width 332 height 37
type textarea "Address: [STREET_ADDRESS][PERSON_NAME] - [GEOGRAPHIC_DATA], [GEOGRAPHIC_DATA]"
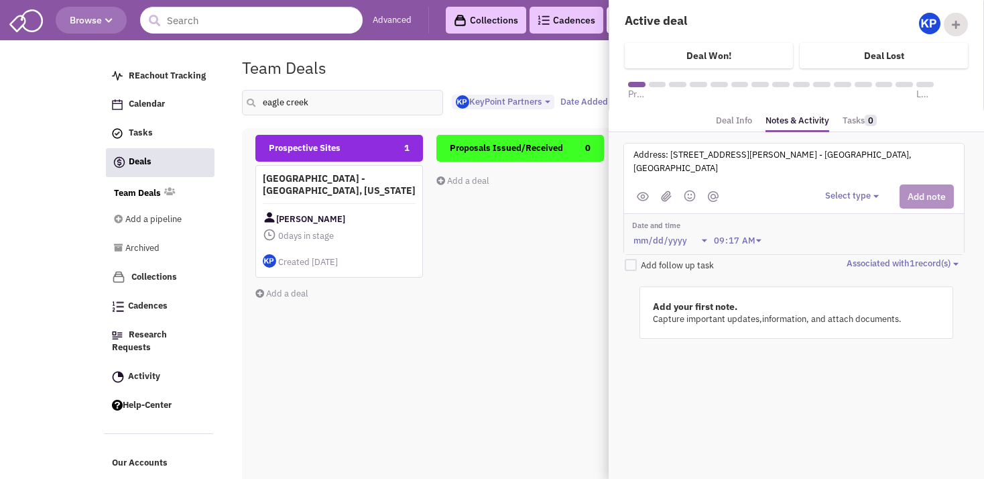
click at [839, 194] on button "Select type" at bounding box center [854, 196] width 58 height 13
click at [855, 254] on div "Log a note" at bounding box center [845, 259] width 33 height 13
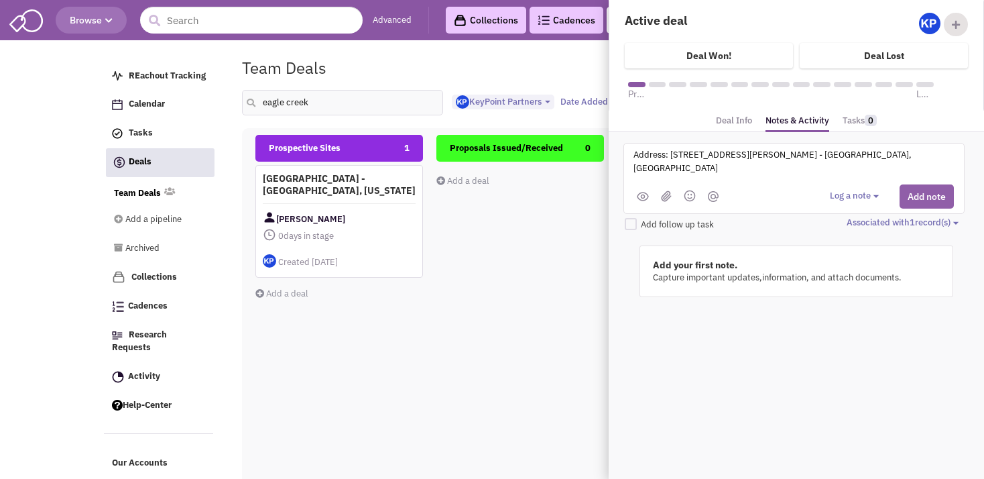
click at [912, 197] on button "Add note" at bounding box center [926, 196] width 54 height 24
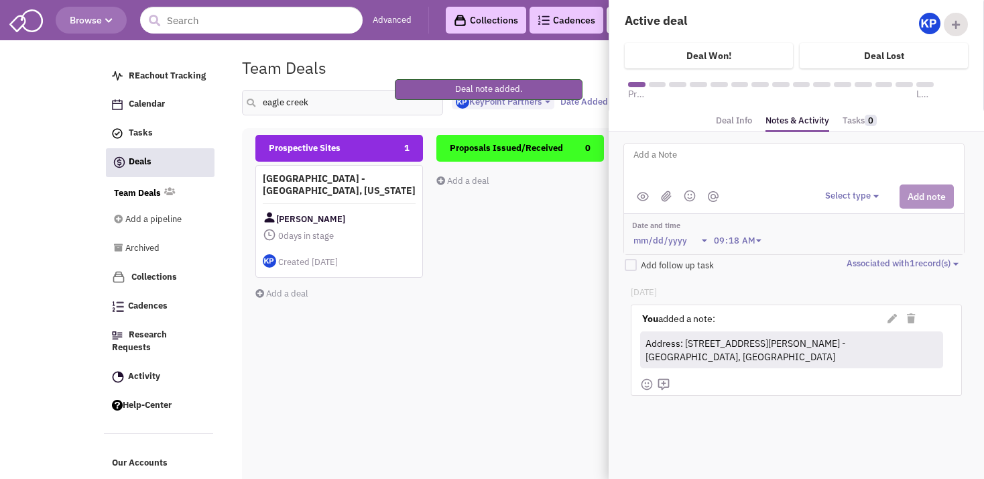
click at [765, 157] on textarea at bounding box center [798, 165] width 332 height 37
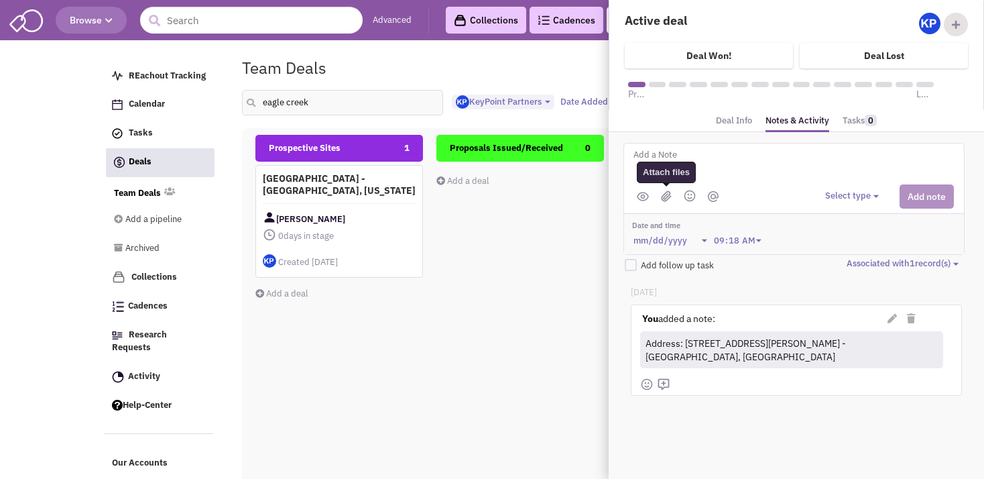
click at [664, 194] on img at bounding box center [666, 195] width 11 height 11
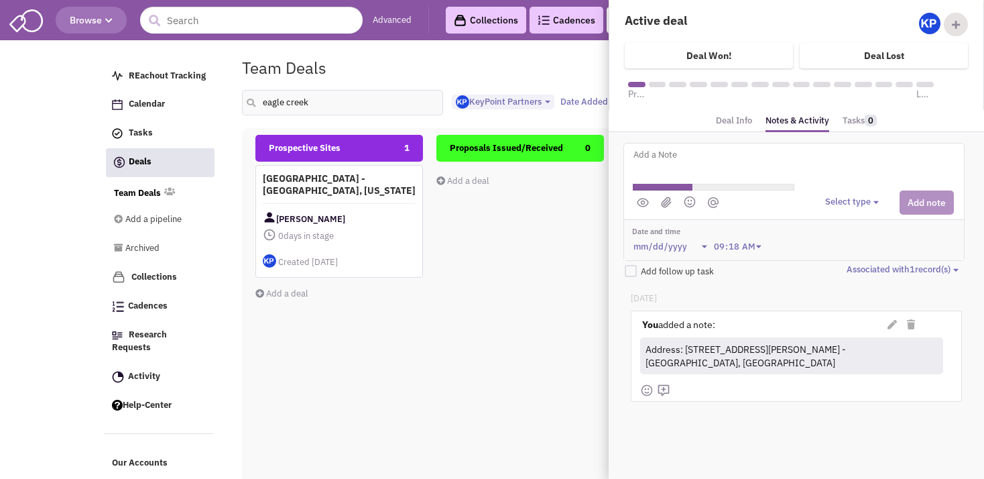
click at [647, 158] on textarea at bounding box center [798, 165] width 332 height 37
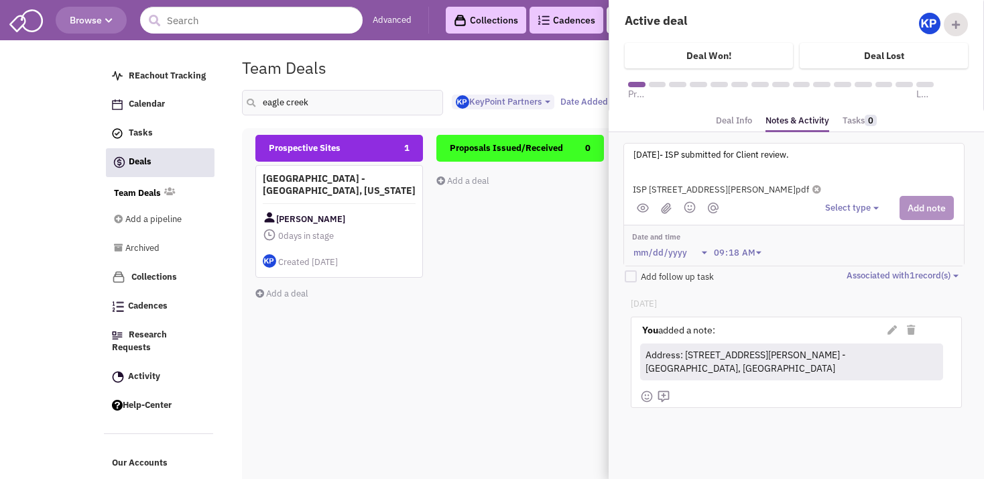
type textarea "[DATE]- ISP submitted for Client review."
click at [868, 209] on button "Select type" at bounding box center [854, 208] width 58 height 13
click at [862, 269] on div "Log a note" at bounding box center [845, 271] width 33 height 13
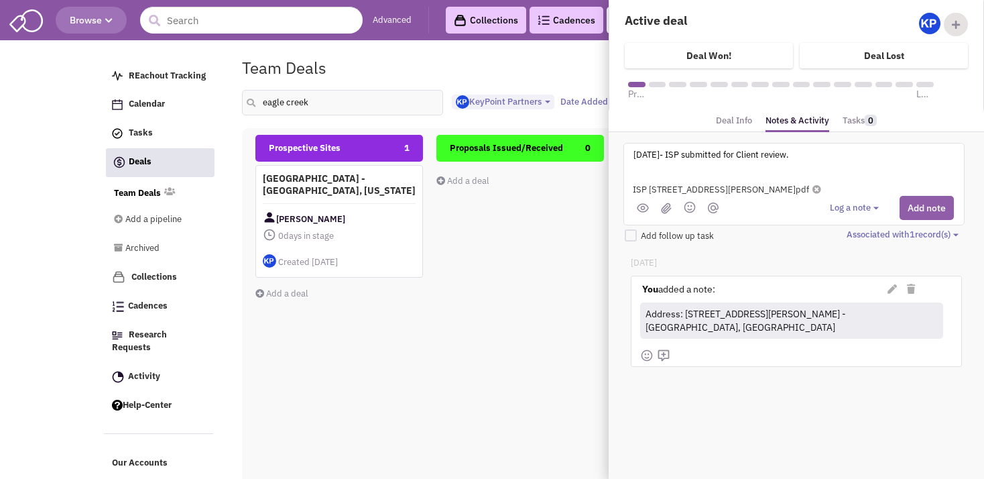
click at [914, 207] on button "Add note" at bounding box center [926, 208] width 54 height 24
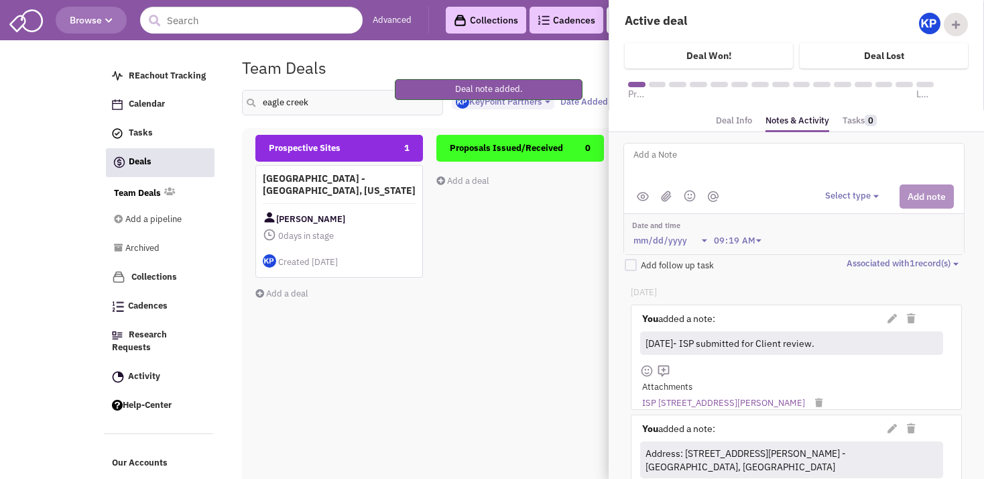
click at [444, 338] on div "Proposals Issued/Received 0 Add a deal Total: $ 0" at bounding box center [520, 373] width 168 height 476
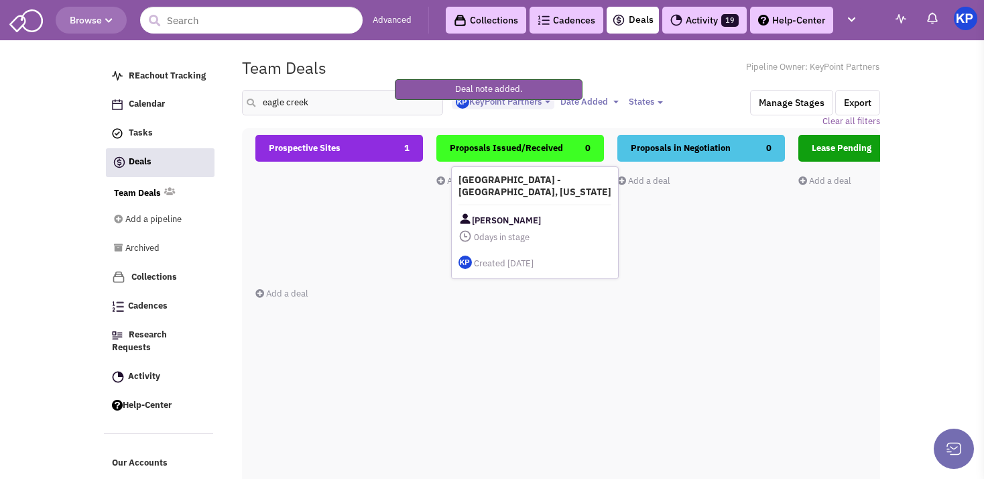
drag, startPoint x: 347, startPoint y: 205, endPoint x: 543, endPoint y: 208, distance: 195.7
click at [543, 208] on div "[GEOGRAPHIC_DATA] - [GEOGRAPHIC_DATA], [US_STATE] [PERSON_NAME] 0 days in stage…" at bounding box center [535, 222] width 168 height 113
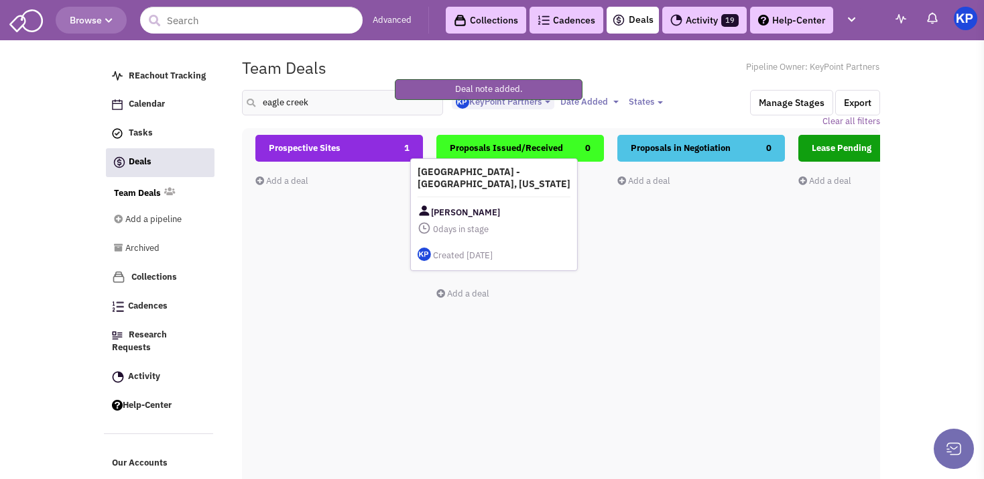
drag, startPoint x: 543, startPoint y: 208, endPoint x: 548, endPoint y: 202, distance: 7.6
click at [548, 202] on div "[GEOGRAPHIC_DATA] - [GEOGRAPHIC_DATA], [US_STATE] [PERSON_NAME] 0 days in stage…" at bounding box center [494, 214] width 168 height 113
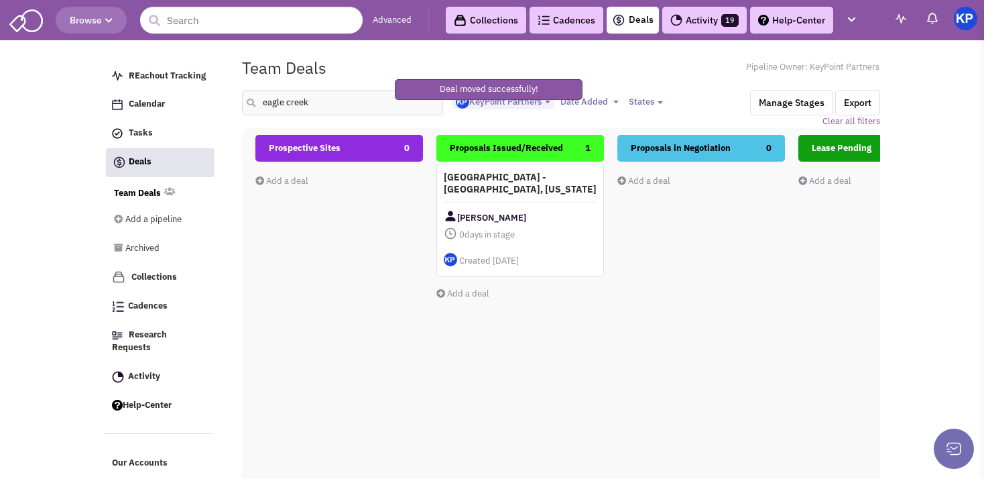
click at [548, 202] on div "[GEOGRAPHIC_DATA] - [GEOGRAPHIC_DATA], [US_STATE] [PERSON_NAME] 0 days in stage…" at bounding box center [520, 220] width 168 height 113
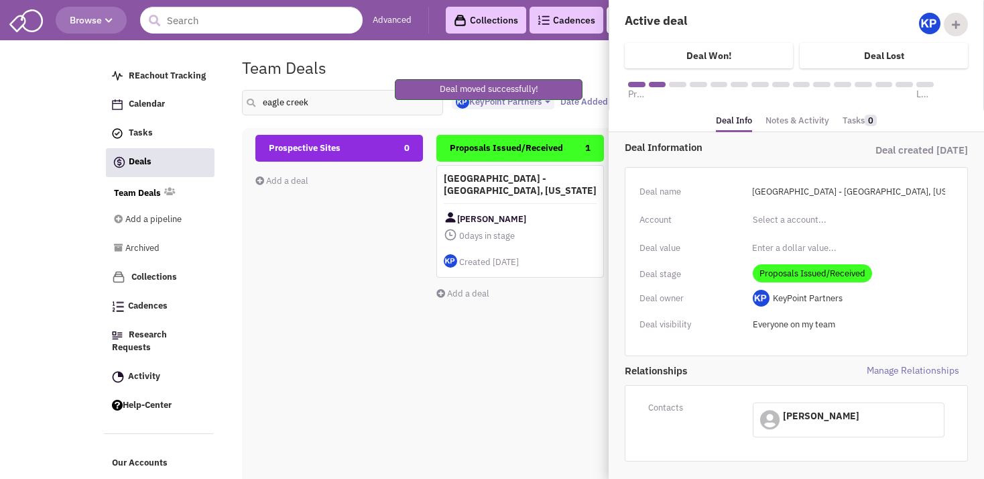
click at [798, 122] on link "Notes & Activity" at bounding box center [797, 120] width 64 height 19
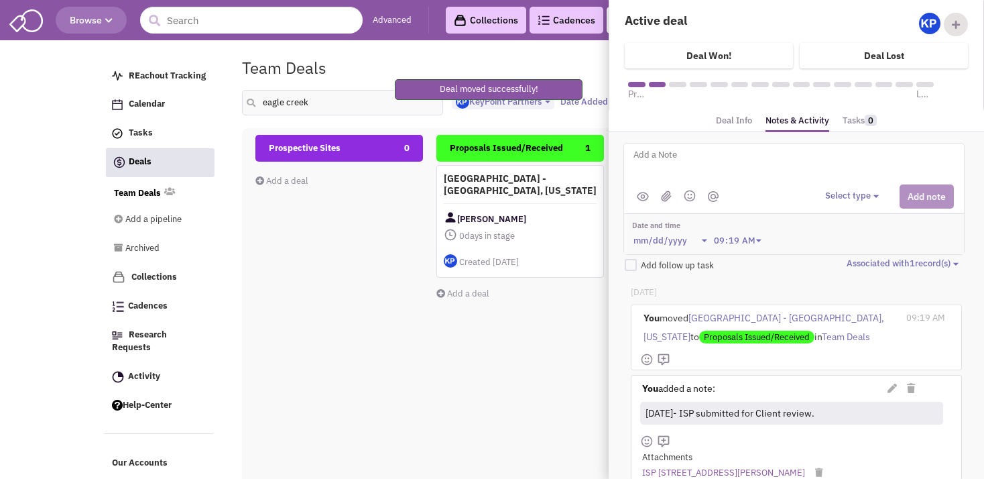
click at [732, 165] on textarea at bounding box center [798, 165] width 332 height 37
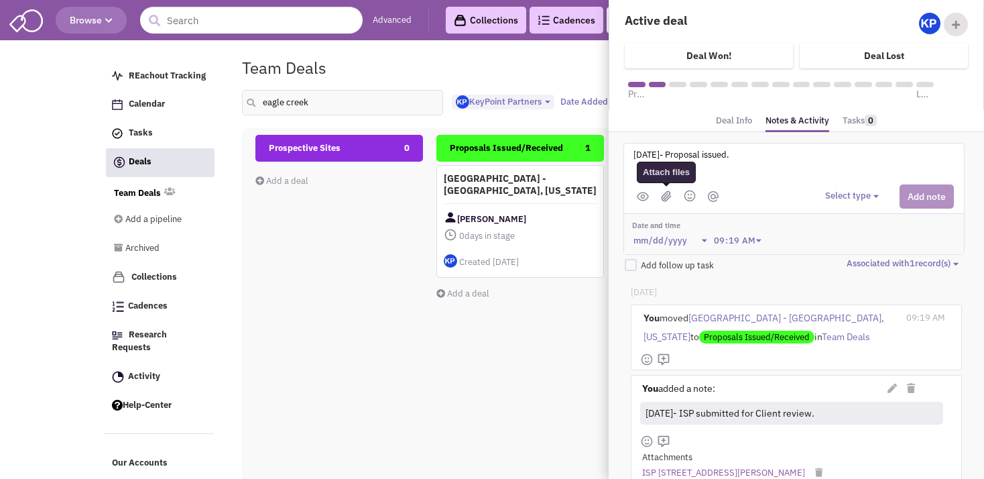
type textarea "[DATE]- Proposal issued."
click at [665, 197] on img at bounding box center [666, 195] width 11 height 11
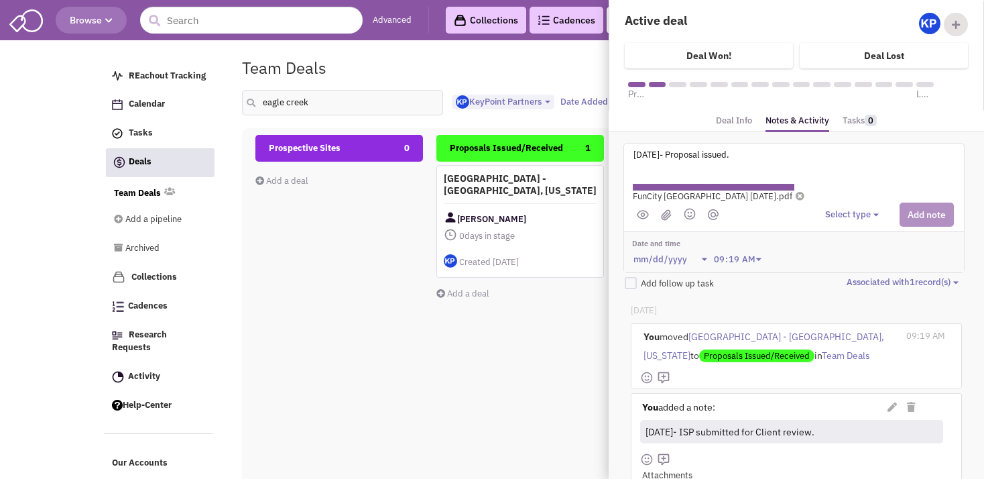
click at [851, 202] on div "Select type Select type" at bounding box center [889, 214] width 129 height 24
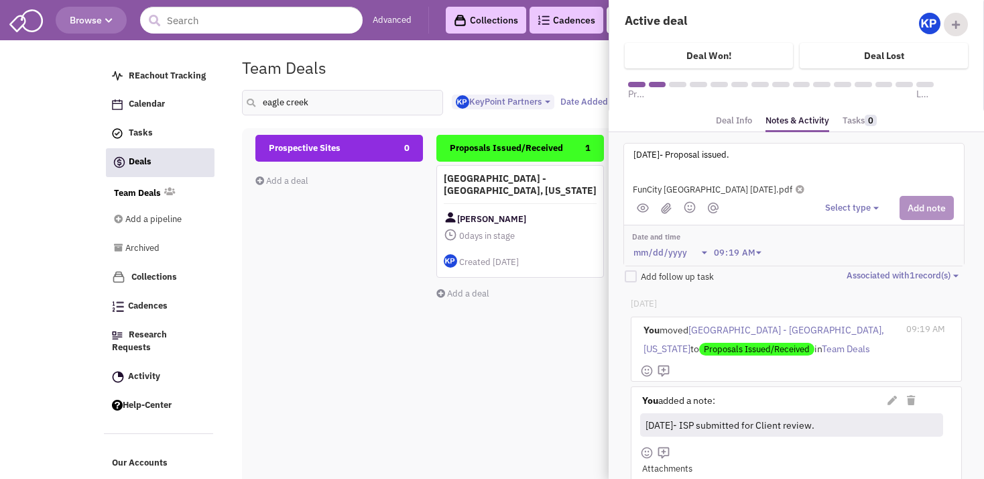
click at [852, 210] on button "Select type" at bounding box center [854, 208] width 58 height 13
click at [851, 274] on div "Log a note" at bounding box center [845, 271] width 33 height 13
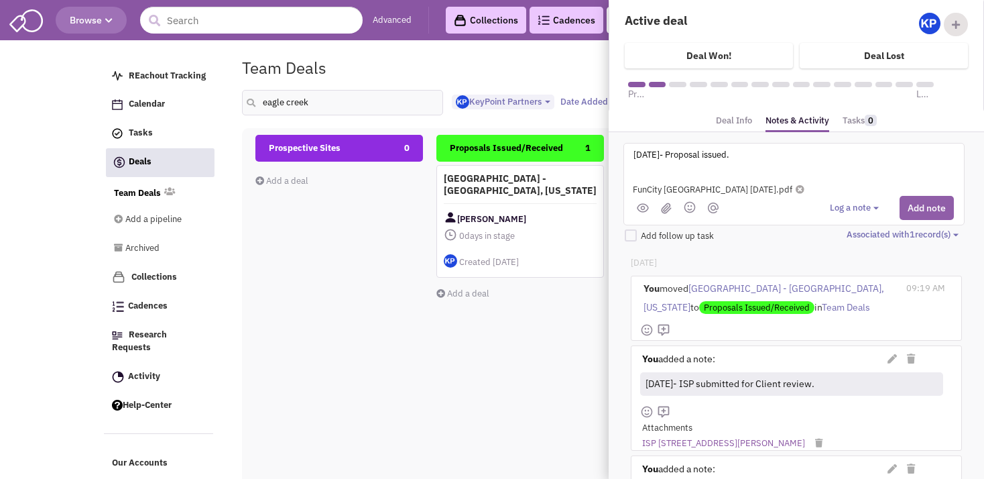
click at [912, 197] on button "Add note" at bounding box center [926, 208] width 54 height 24
